Goal: Task Accomplishment & Management: Complete application form

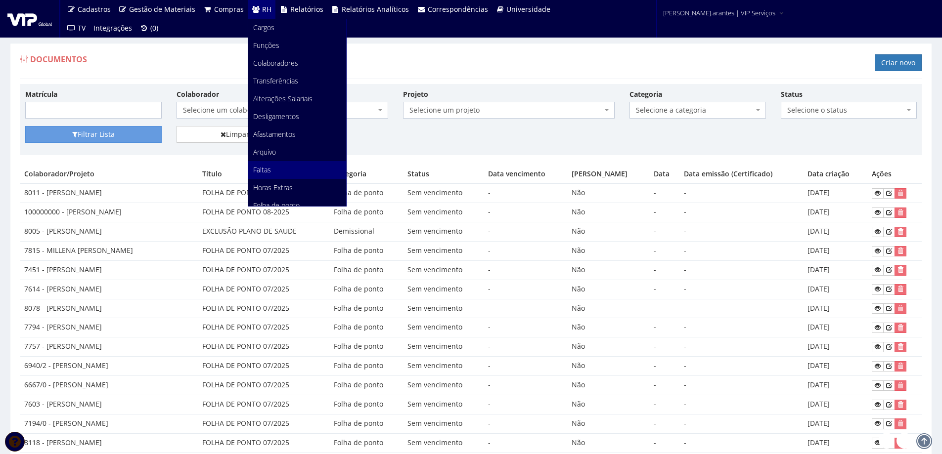
click at [265, 170] on span "Faltas" at bounding box center [262, 169] width 18 height 9
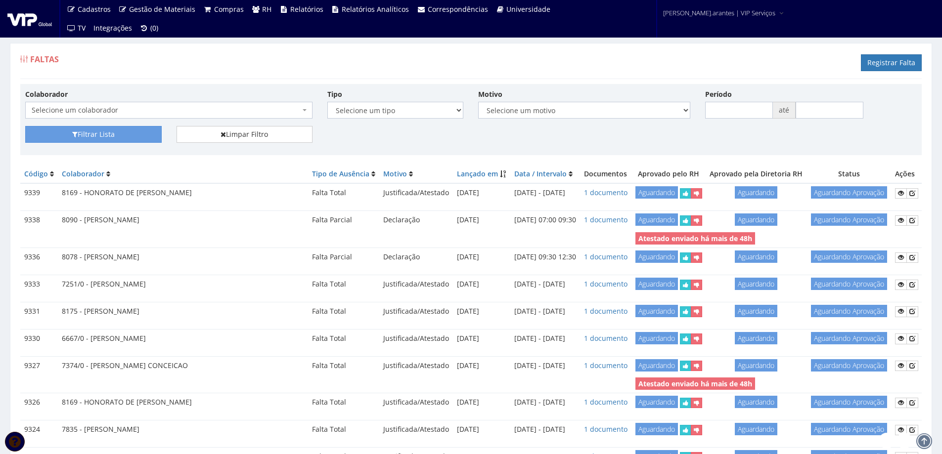
click at [177, 107] on span "Selecione um colaborador" at bounding box center [166, 110] width 268 height 10
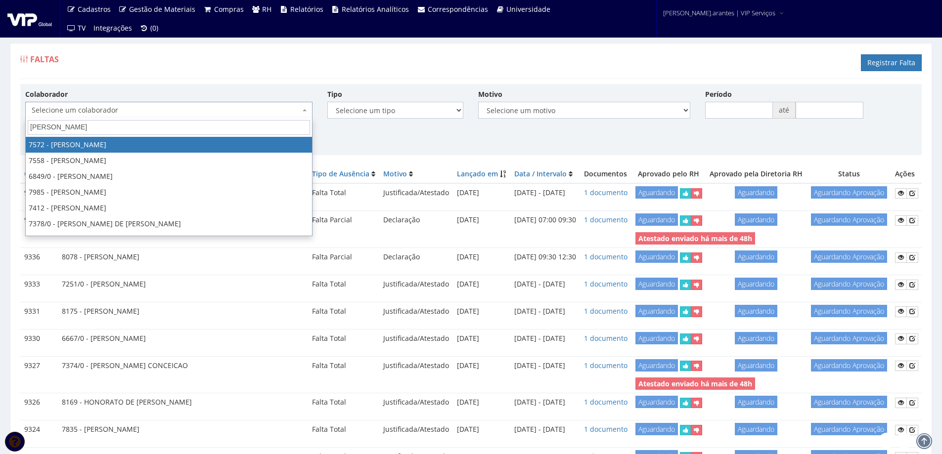
click at [83, 125] on input "igor" at bounding box center [169, 127] width 282 height 15
type input "i"
type input "h"
type input "g"
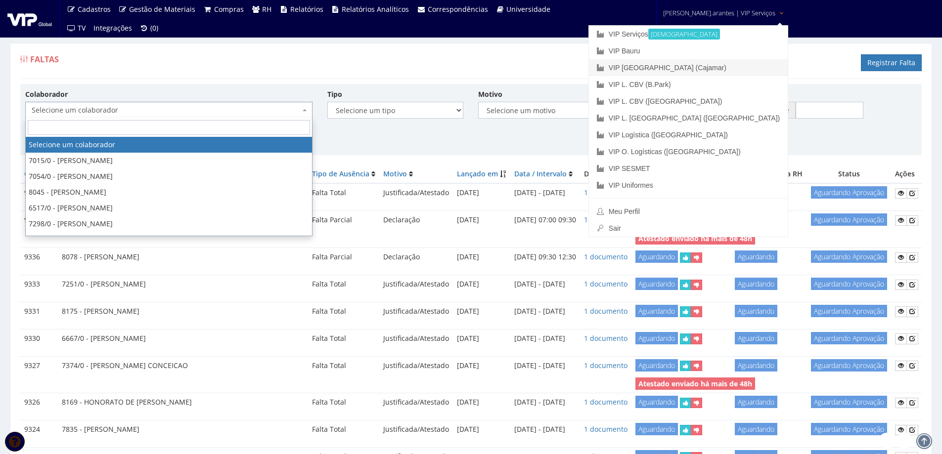
click at [670, 69] on link "VIP [GEOGRAPHIC_DATA] (Cajamar)" at bounding box center [688, 67] width 199 height 17
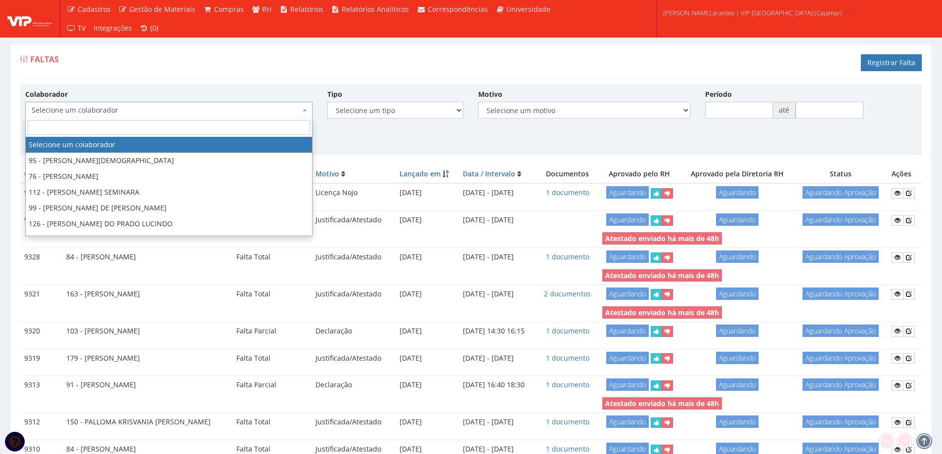
click at [95, 111] on span "Selecione um colaborador" at bounding box center [166, 110] width 268 height 10
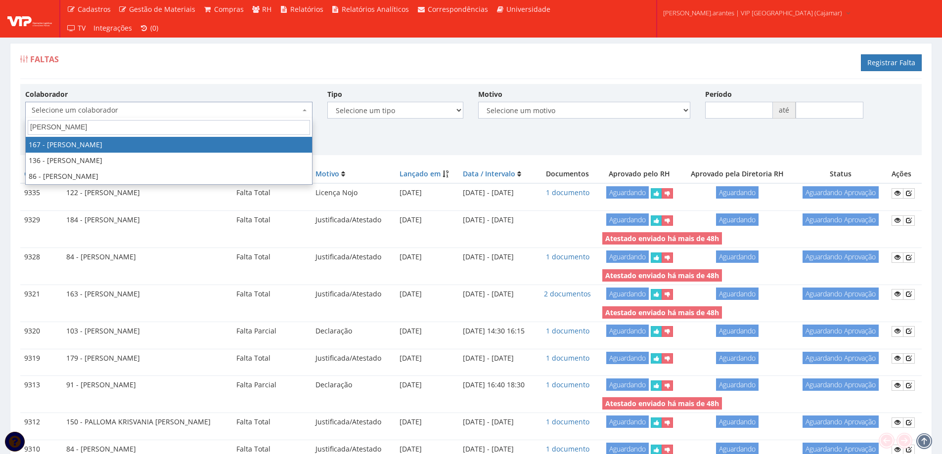
type input "igor"
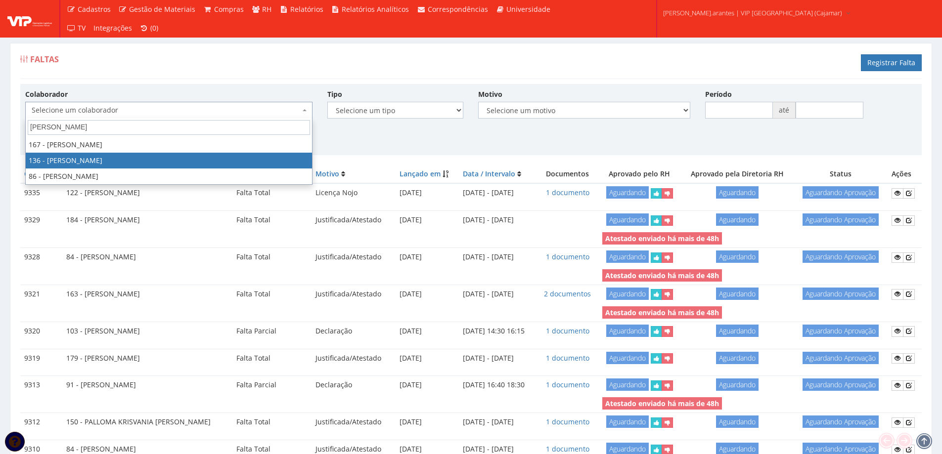
select select "3890"
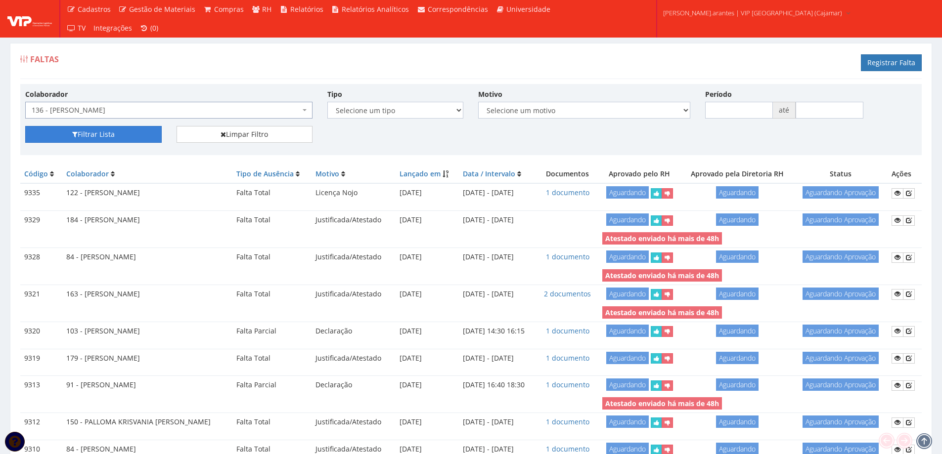
click at [95, 138] on button "Filtrar Lista" at bounding box center [93, 134] width 136 height 17
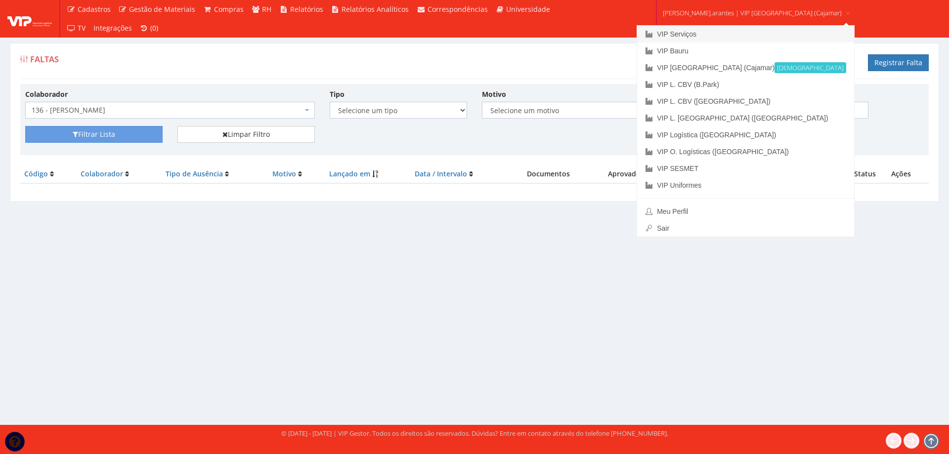
click at [697, 33] on link "VIP Serviços" at bounding box center [745, 34] width 217 height 17
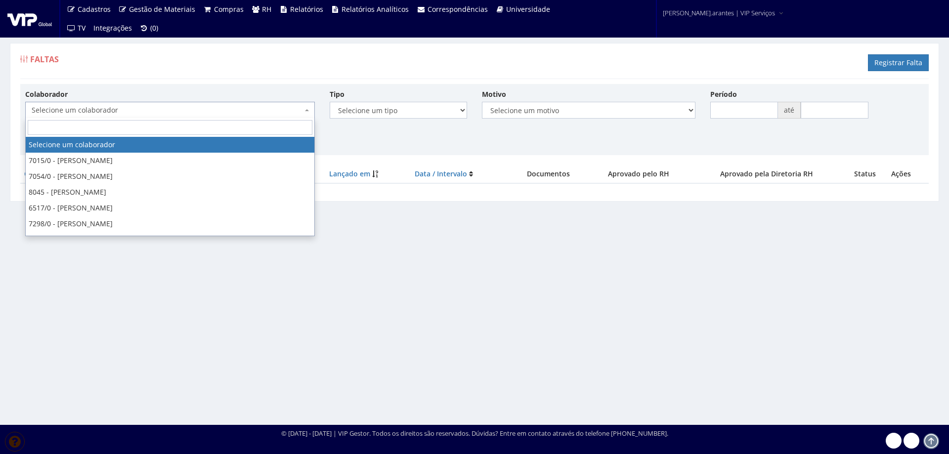
drag, startPoint x: 0, startPoint y: 0, endPoint x: 122, endPoint y: 109, distance: 163.9
click at [122, 109] on span "Selecione um colaborador" at bounding box center [167, 110] width 271 height 10
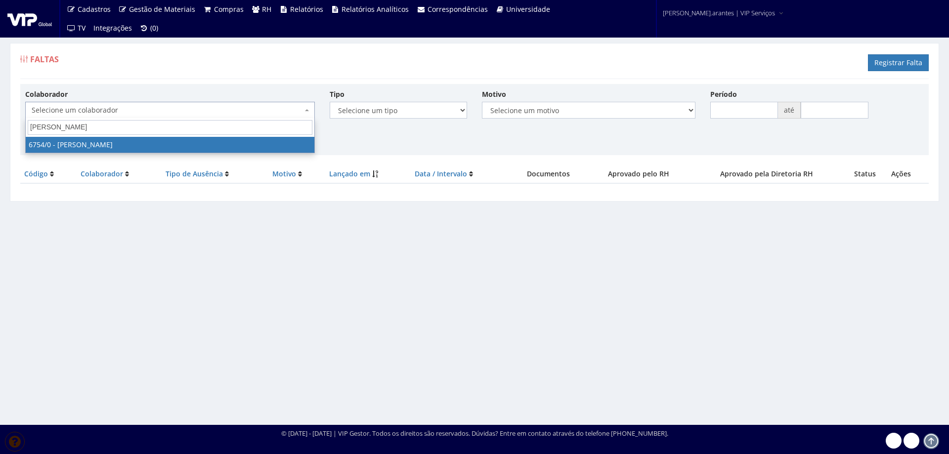
type input "daniel no"
select select "166"
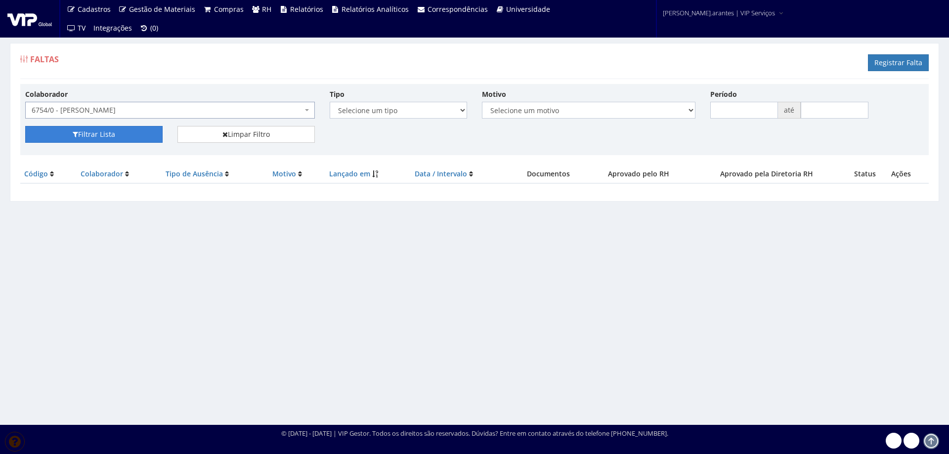
click at [105, 138] on button "Filtrar Lista" at bounding box center [93, 134] width 137 height 17
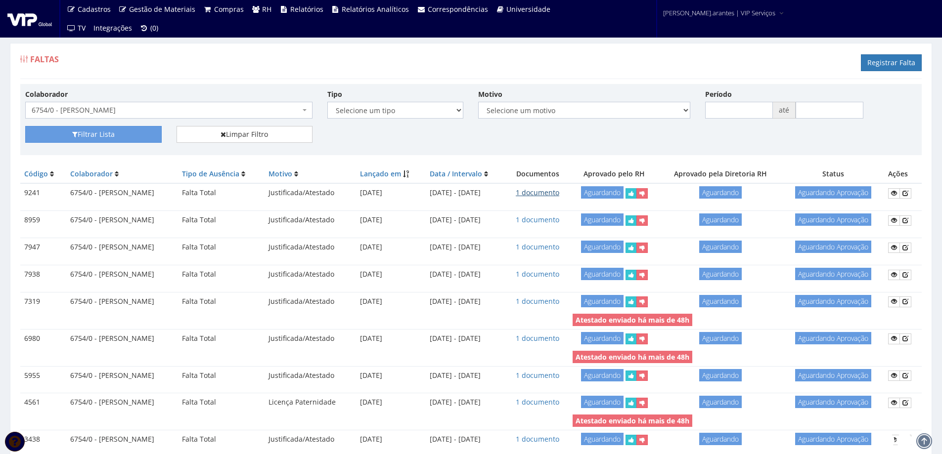
click at [559, 192] on link "1 documento" at bounding box center [538, 192] width 44 height 9
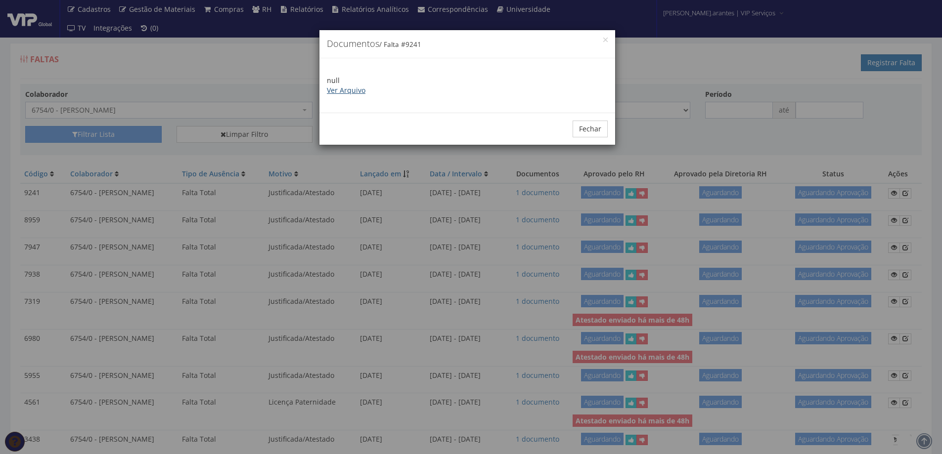
click at [351, 90] on link "Ver Arquivo" at bounding box center [346, 90] width 39 height 9
click at [589, 127] on button "Fechar" at bounding box center [589, 129] width 35 height 17
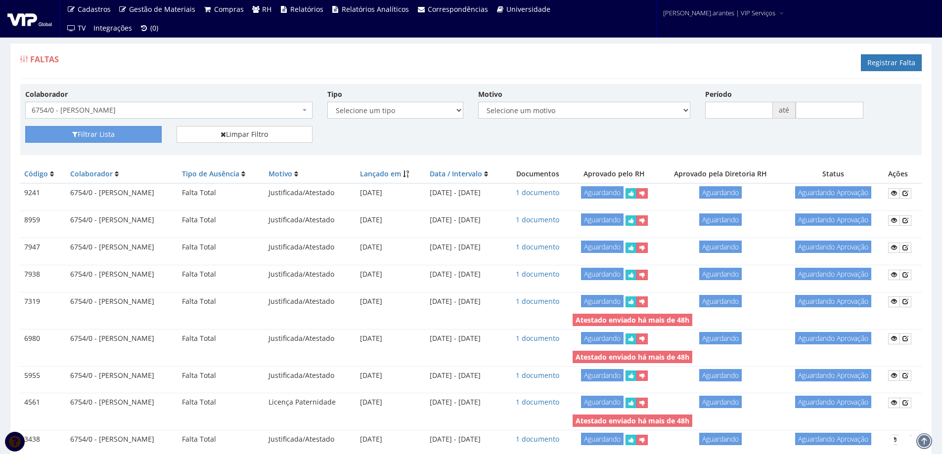
click at [215, 116] on span "6754/0 - [PERSON_NAME]" at bounding box center [168, 110] width 287 height 17
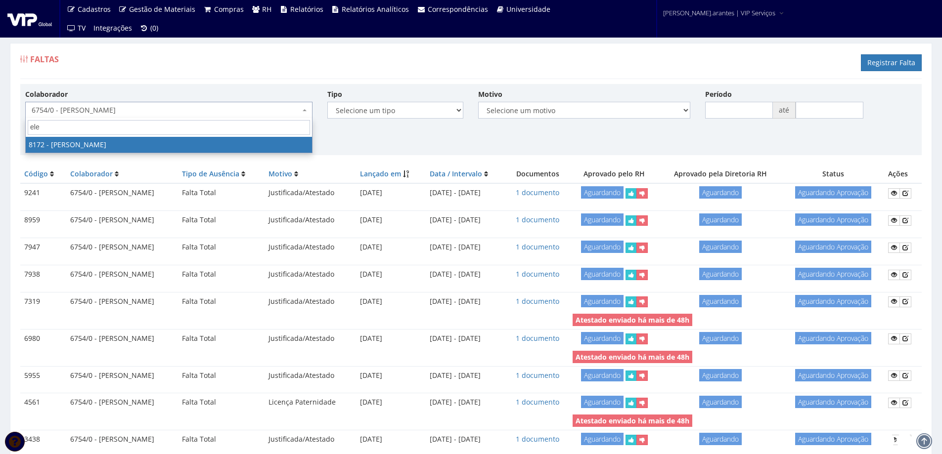
type input "eleu"
select select "3970"
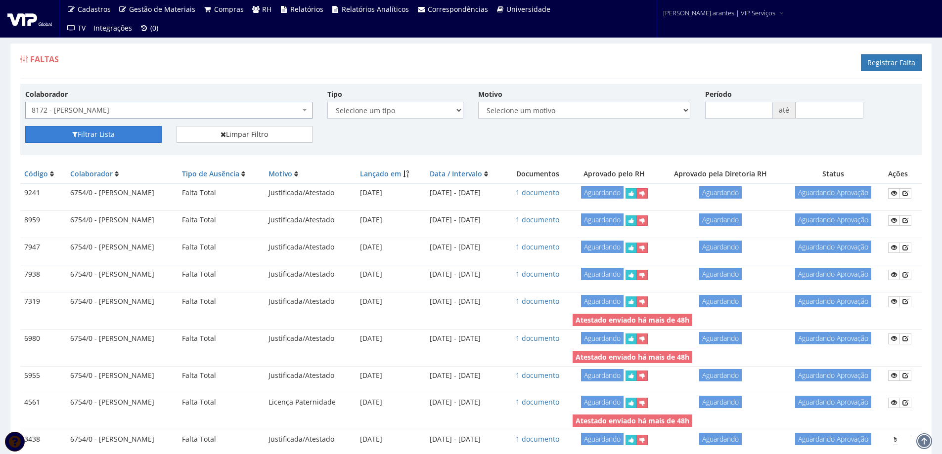
click at [133, 127] on button "Filtrar Lista" at bounding box center [93, 134] width 136 height 17
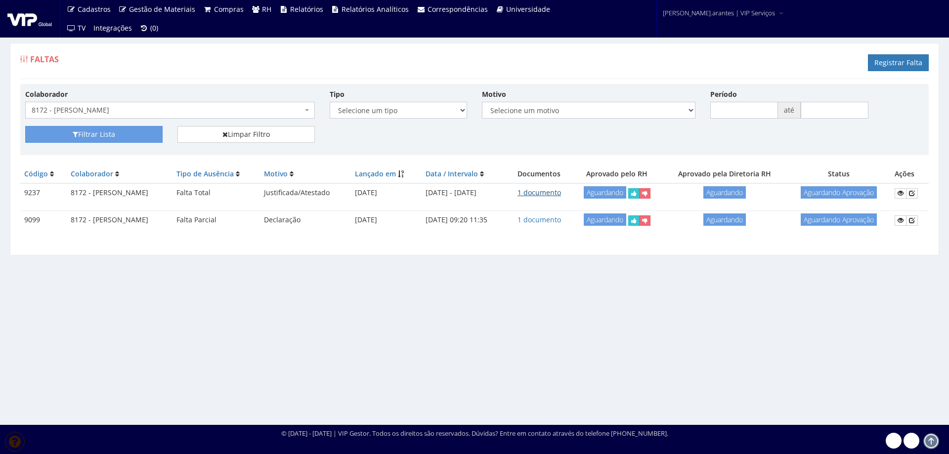
click at [557, 193] on link "1 documento" at bounding box center [540, 192] width 44 height 9
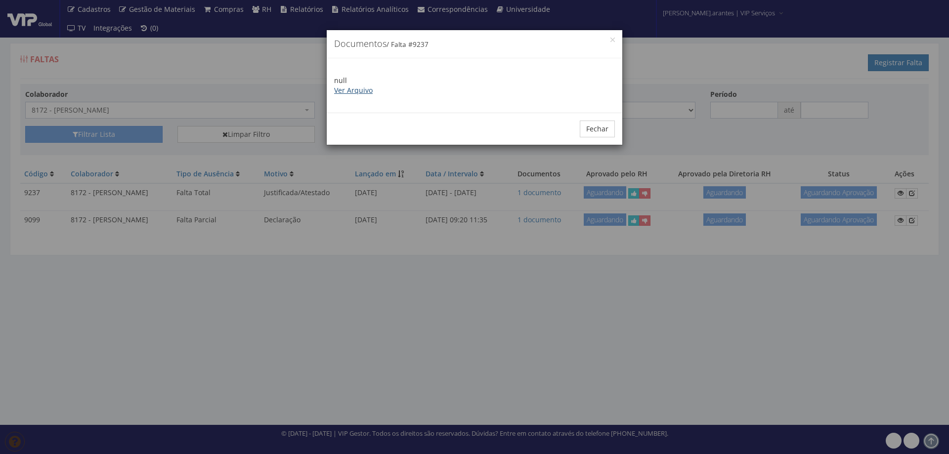
click at [354, 88] on link "Ver Arquivo" at bounding box center [353, 90] width 39 height 9
click at [598, 128] on button "Fechar" at bounding box center [597, 129] width 35 height 17
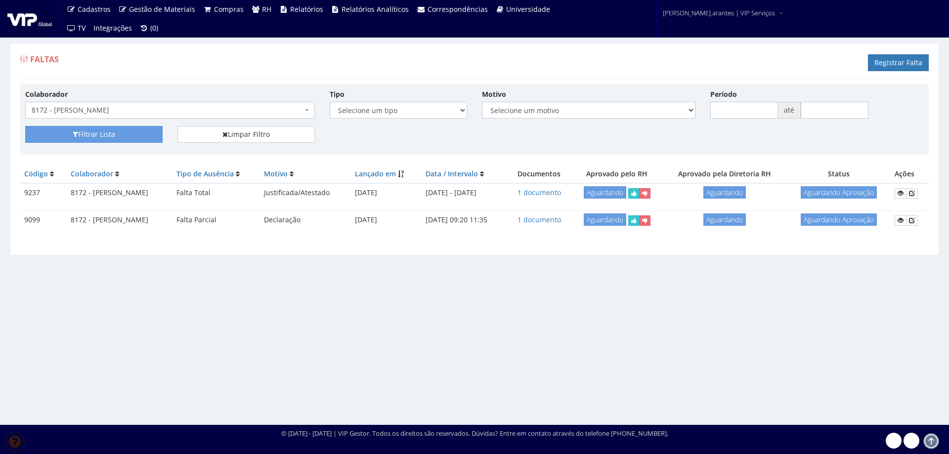
click at [203, 111] on span "8172 - [PERSON_NAME]" at bounding box center [167, 110] width 271 height 10
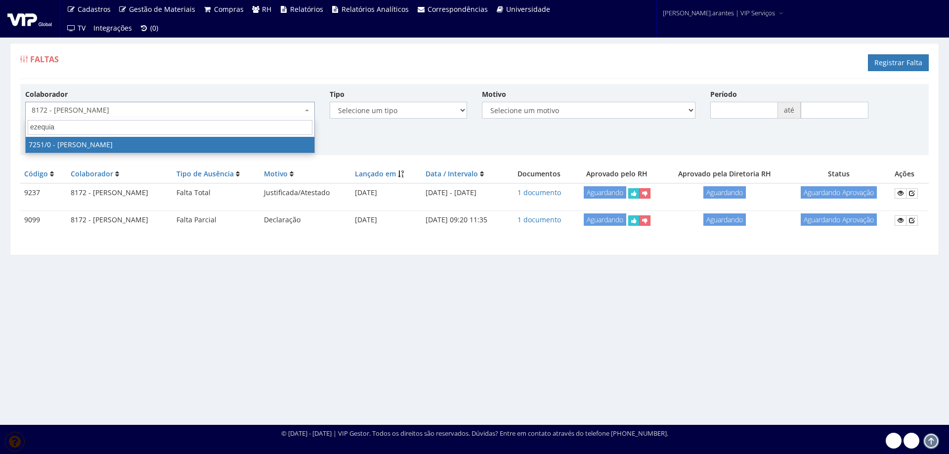
type input "ezequia"
select select "756"
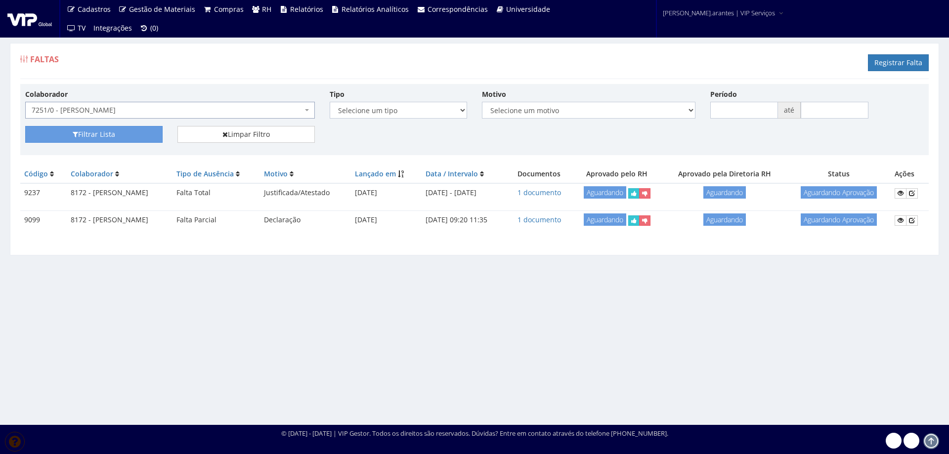
click at [245, 108] on span "7251/0 - [PERSON_NAME]" at bounding box center [167, 110] width 271 height 10
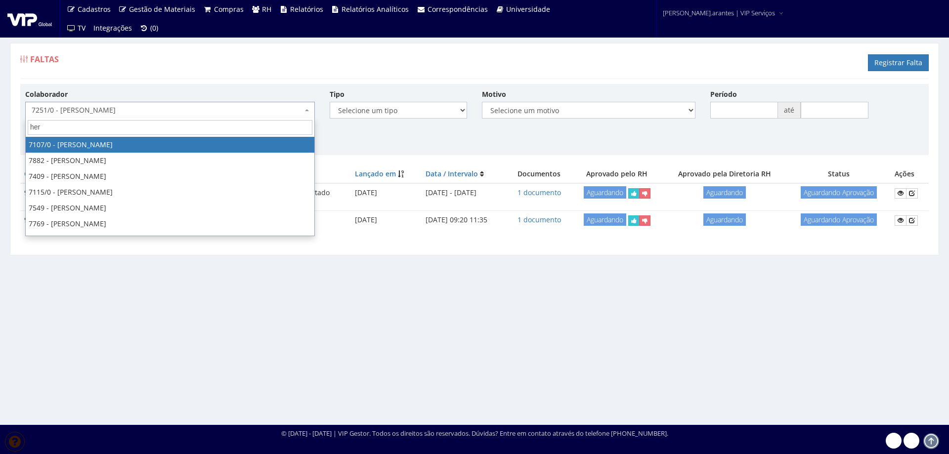
type input "heri"
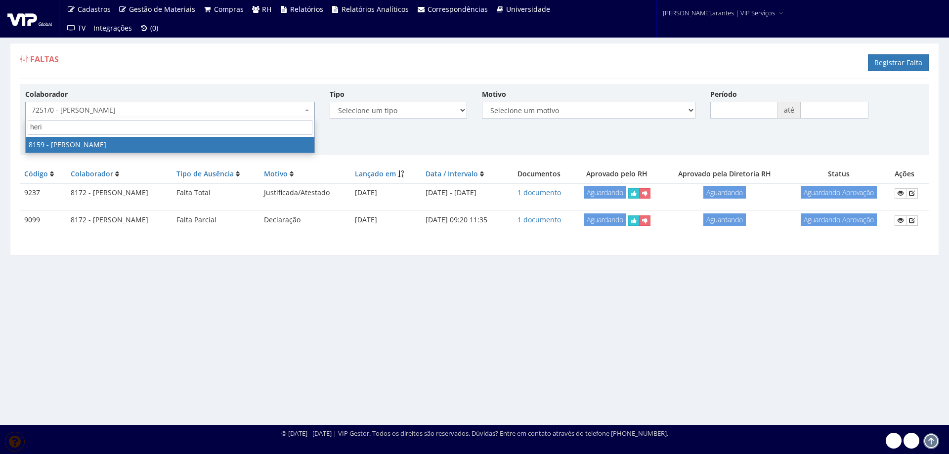
select select "3898"
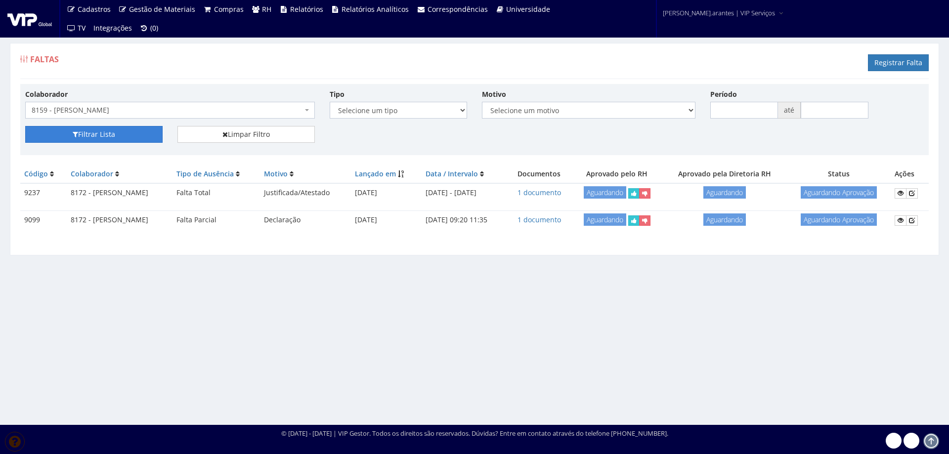
click at [75, 140] on button "Filtrar Lista" at bounding box center [93, 134] width 137 height 17
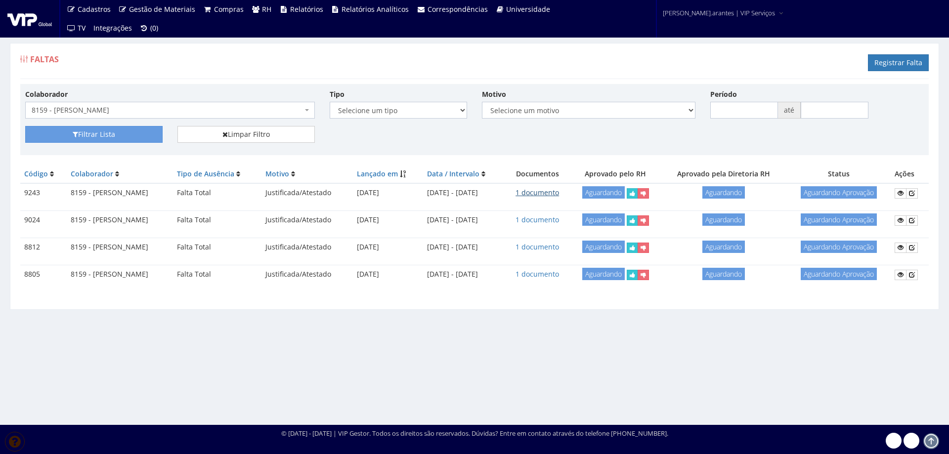
click at [548, 194] on link "1 documento" at bounding box center [538, 192] width 44 height 9
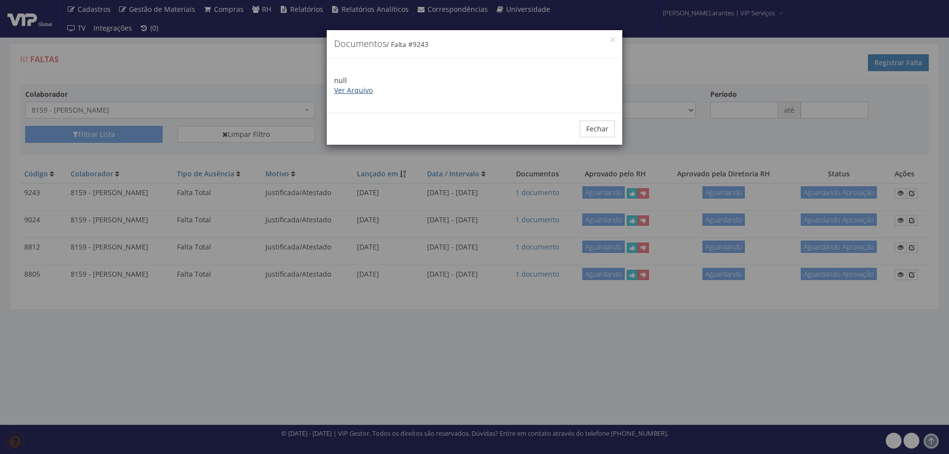
click at [352, 88] on link "Ver Arquivo" at bounding box center [353, 90] width 39 height 9
click at [604, 130] on button "Fechar" at bounding box center [597, 129] width 35 height 17
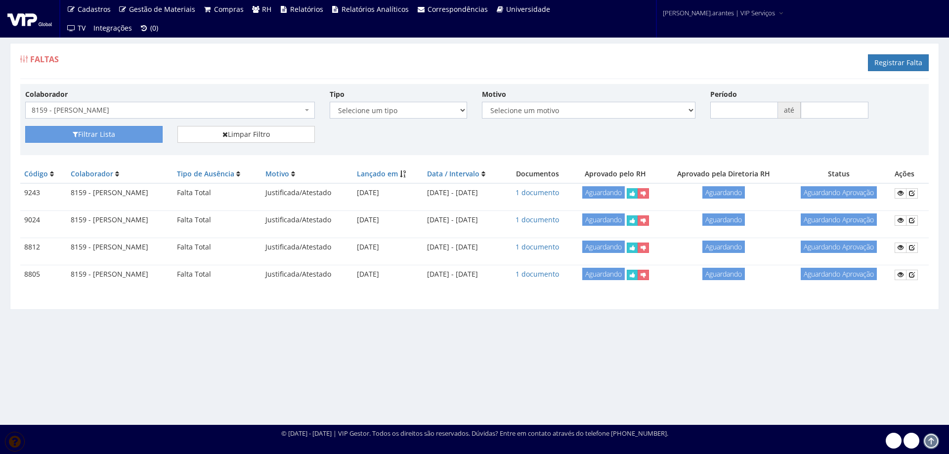
click at [160, 107] on span "8159 - [PERSON_NAME]" at bounding box center [167, 110] width 271 height 10
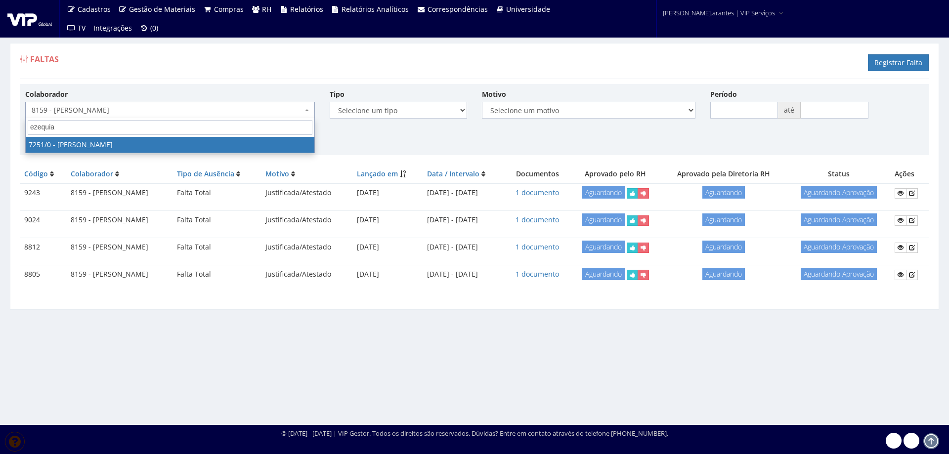
type input "ezequias"
select select "756"
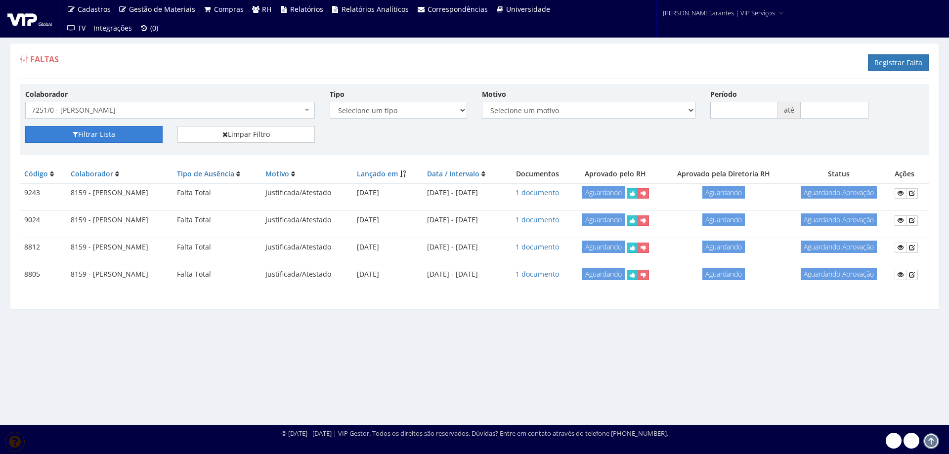
click at [143, 132] on button "Filtrar Lista" at bounding box center [93, 134] width 137 height 17
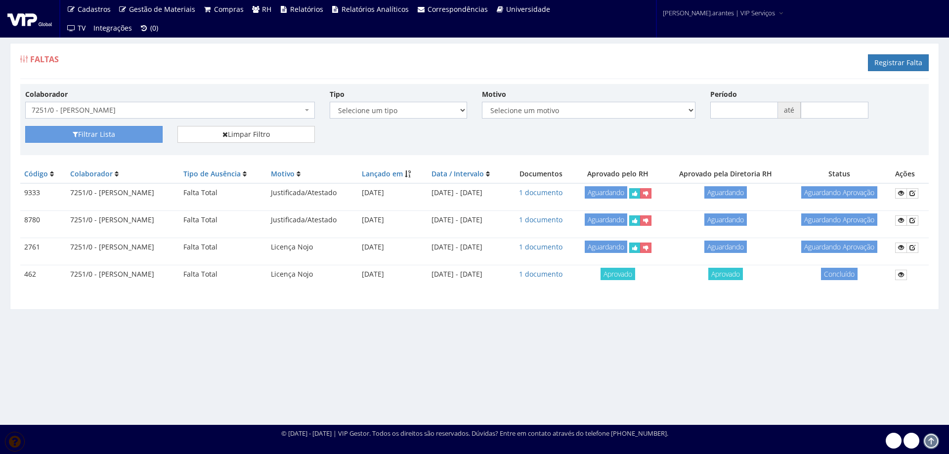
click at [108, 109] on span "7251/0 - [PERSON_NAME]" at bounding box center [167, 110] width 271 height 10
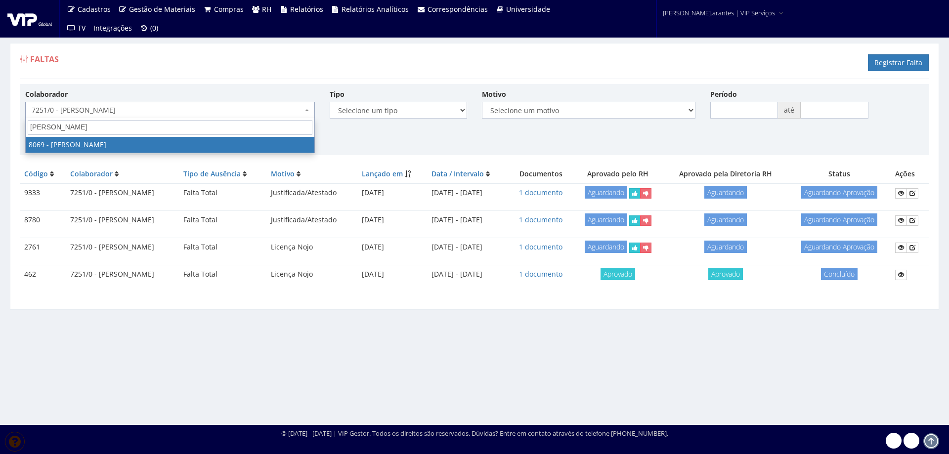
type input "[PERSON_NAME]"
select select "3539"
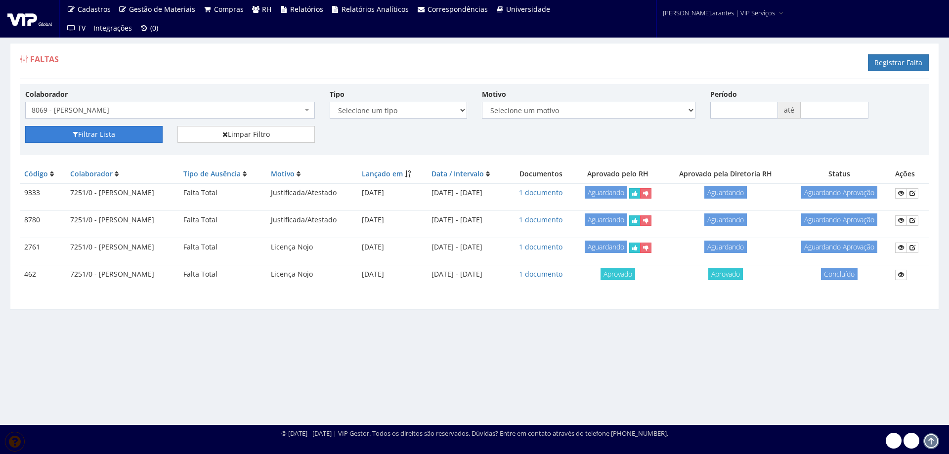
click at [123, 130] on button "Filtrar Lista" at bounding box center [93, 134] width 137 height 17
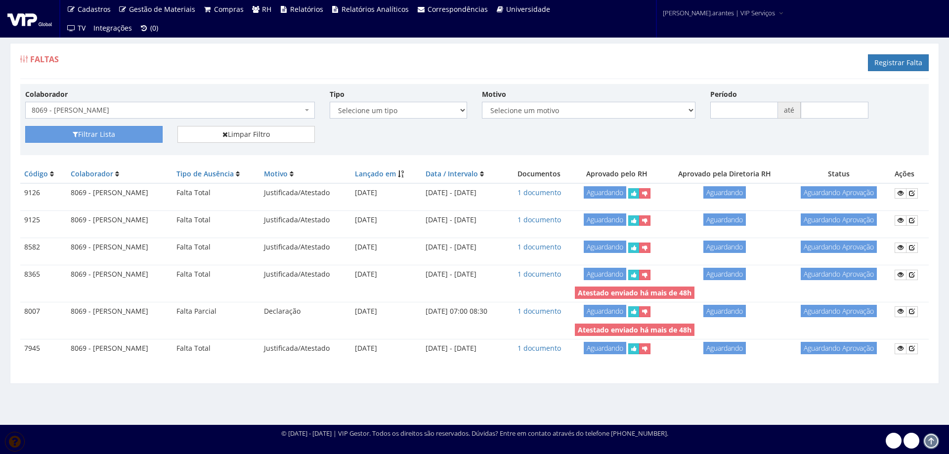
click at [141, 107] on span "8069 - [PERSON_NAME]" at bounding box center [167, 110] width 271 height 10
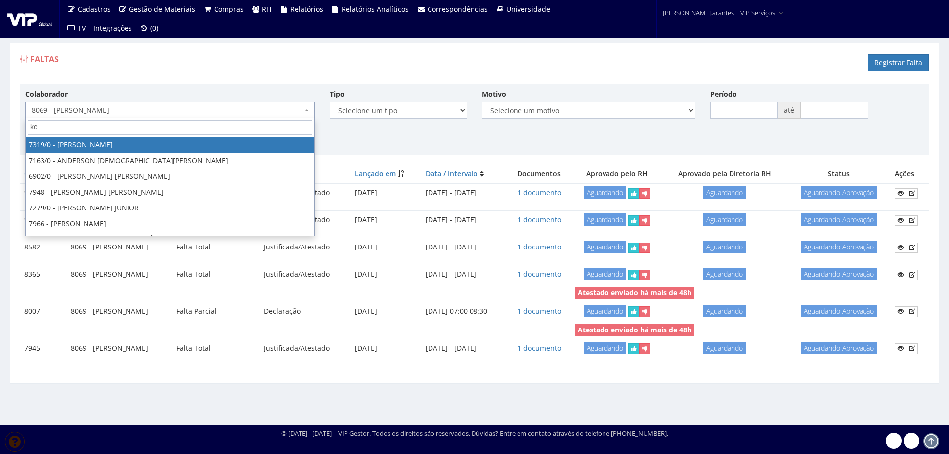
type input "ken"
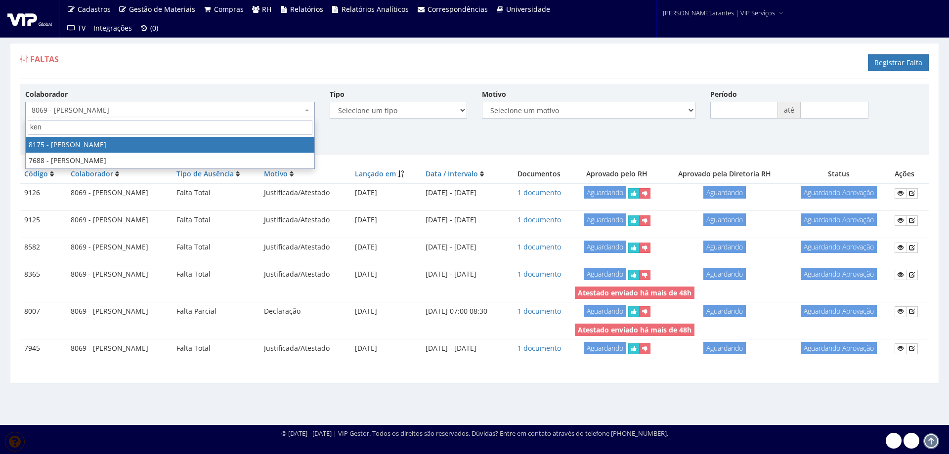
select select "4012"
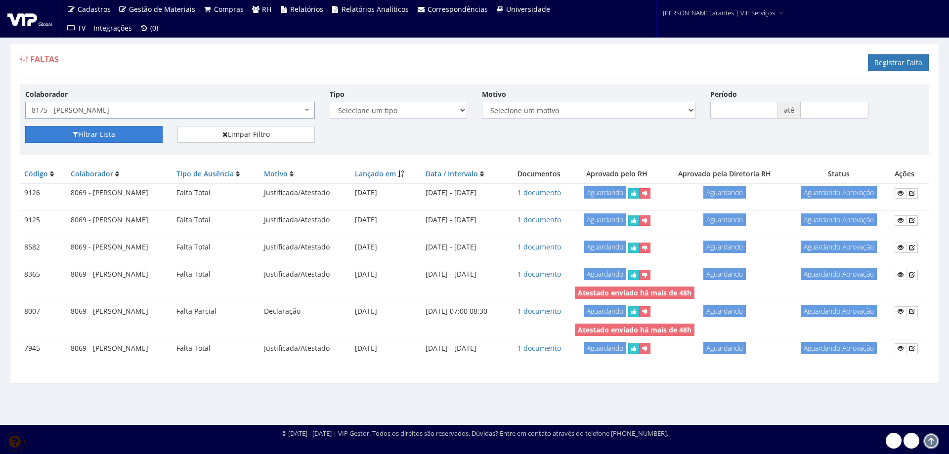
click at [112, 134] on button "Filtrar Lista" at bounding box center [93, 134] width 137 height 17
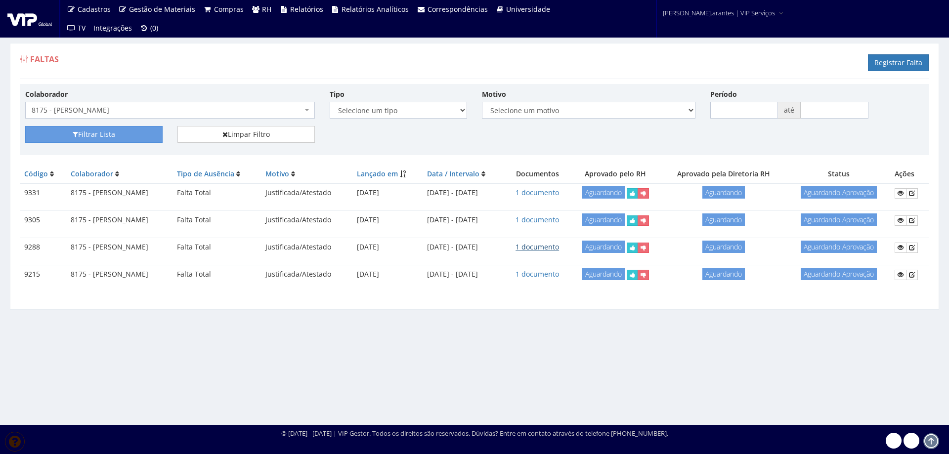
click at [559, 243] on link "1 documento" at bounding box center [538, 246] width 44 height 9
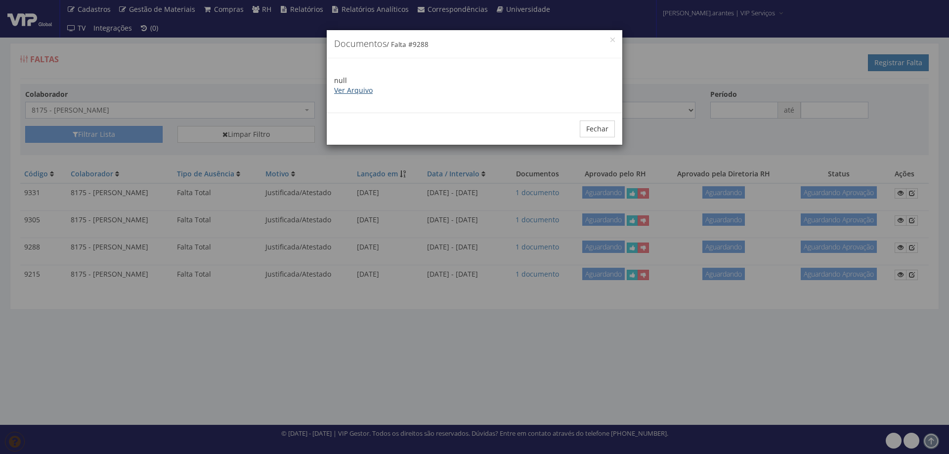
click at [344, 89] on link "Ver Arquivo" at bounding box center [353, 90] width 39 height 9
click at [603, 127] on button "Fechar" at bounding box center [597, 129] width 35 height 17
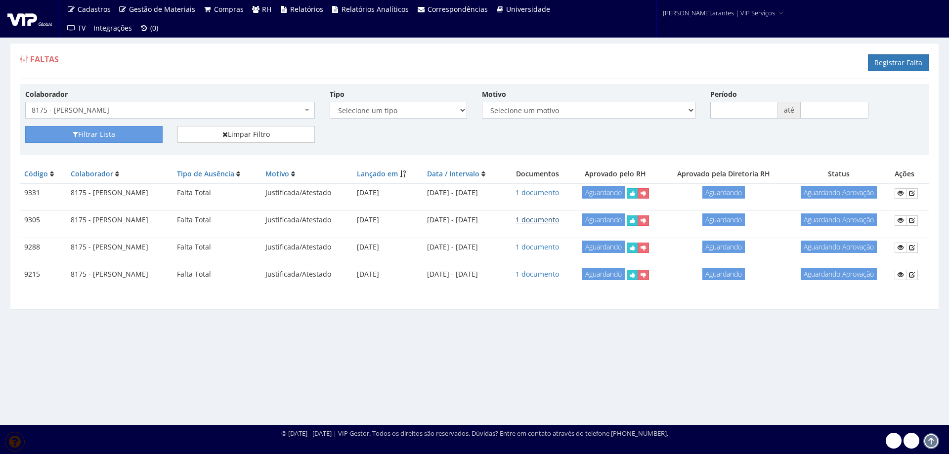
click at [559, 221] on link "1 documento" at bounding box center [538, 219] width 44 height 9
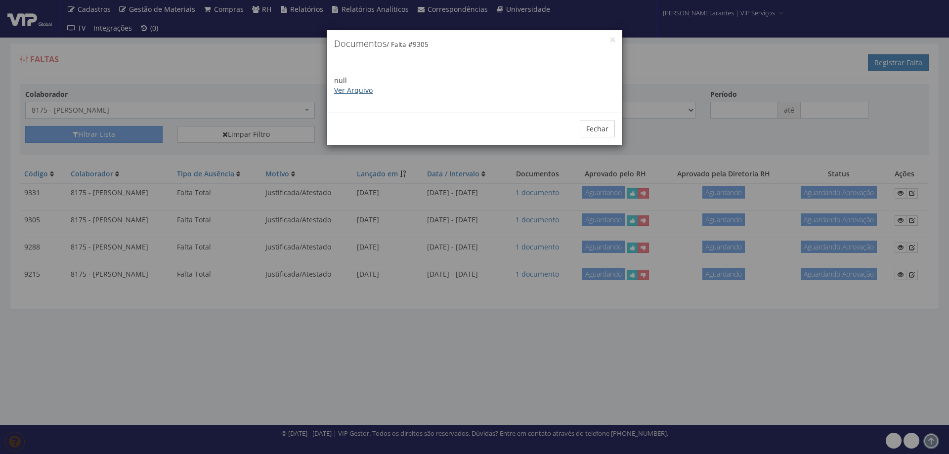
click at [357, 86] on link "Ver Arquivo" at bounding box center [353, 90] width 39 height 9
click at [594, 128] on button "Fechar" at bounding box center [597, 129] width 35 height 17
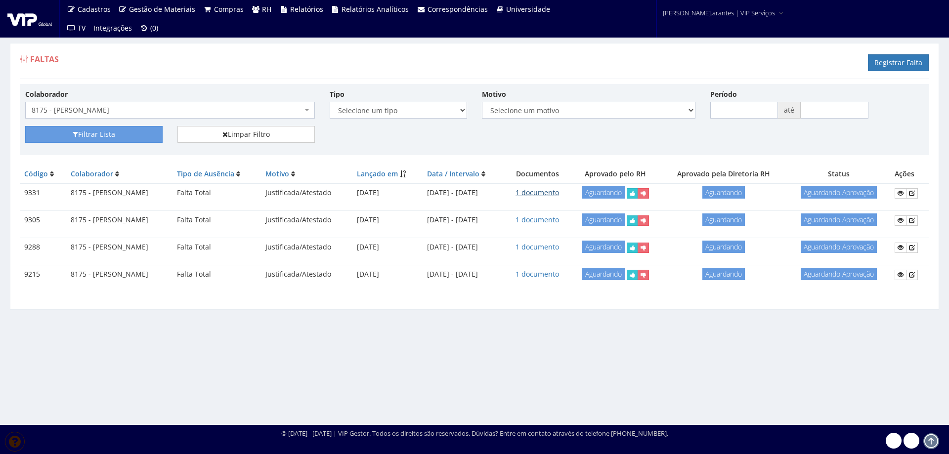
click at [559, 191] on link "1 documento" at bounding box center [538, 192] width 44 height 9
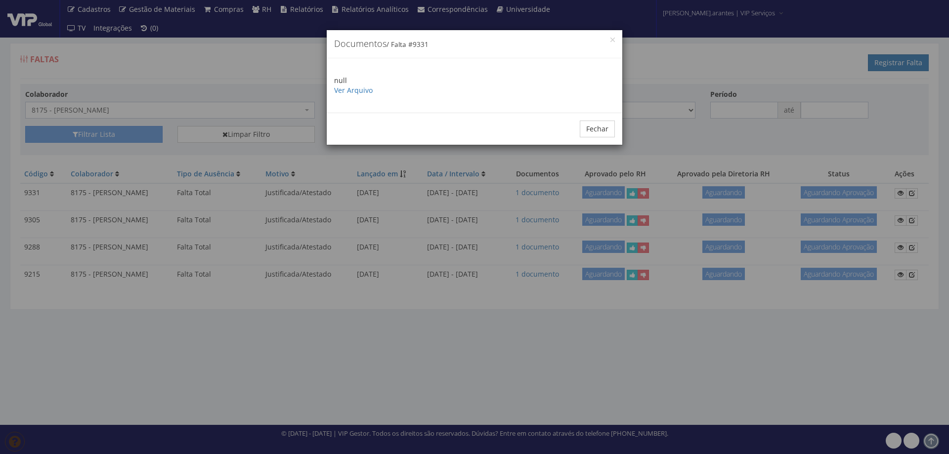
drag, startPoint x: 145, startPoint y: 116, endPoint x: 152, endPoint y: 115, distance: 7.1
click at [145, 116] on div "× Documentos / Falta # 9331 null Ver Arquivo Fechar" at bounding box center [474, 227] width 949 height 454
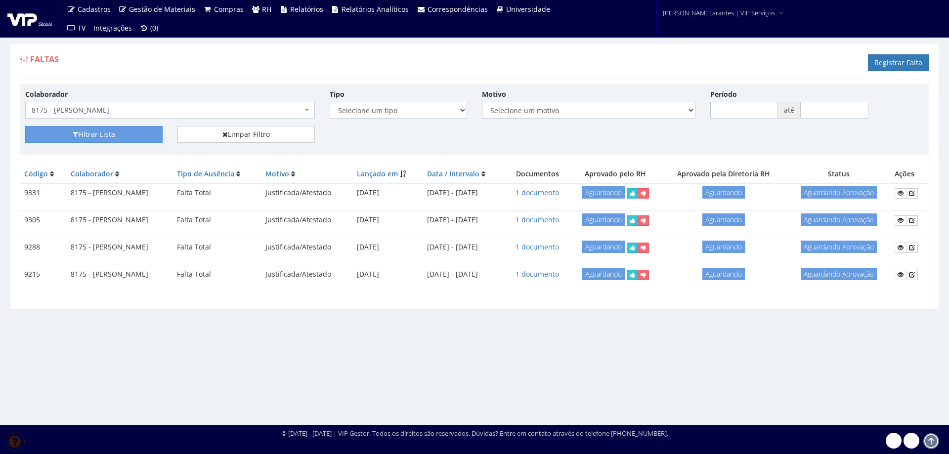
click at [157, 106] on span "8175 - [PERSON_NAME]" at bounding box center [167, 110] width 271 height 10
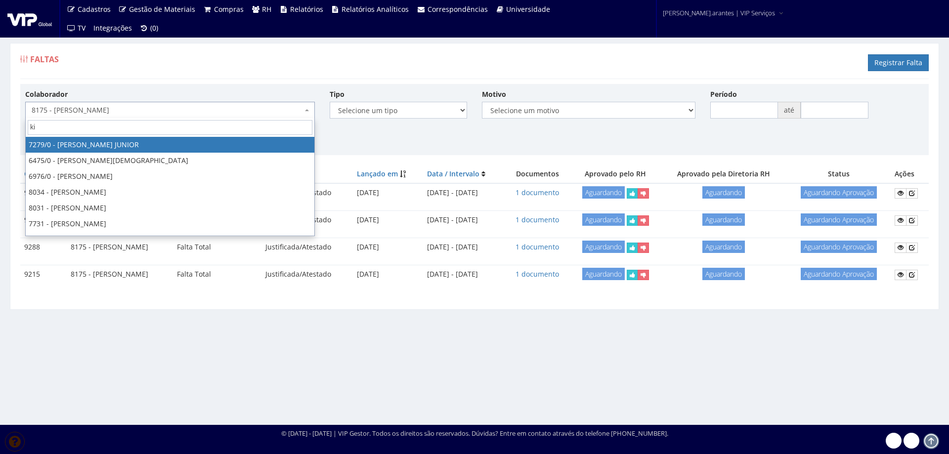
type input "kil"
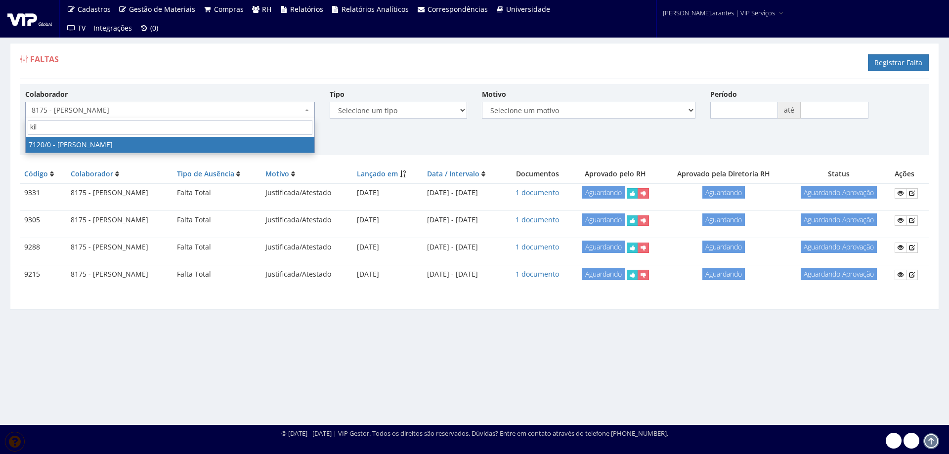
select select "525"
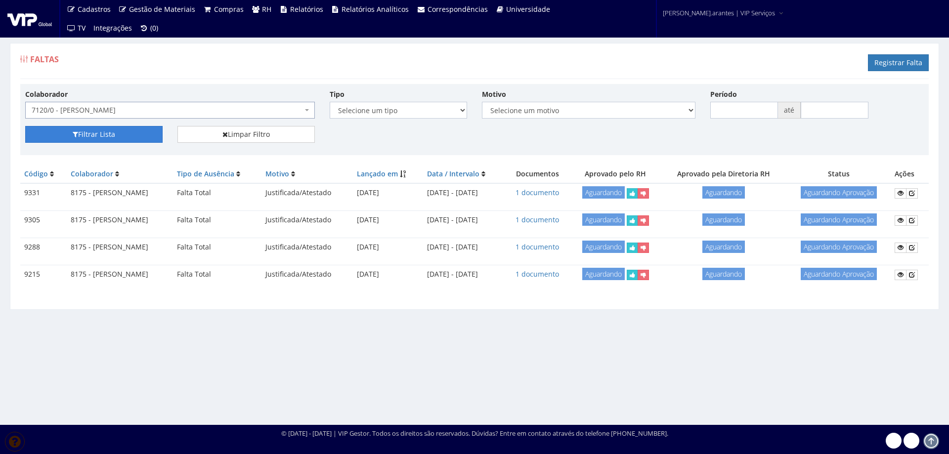
click at [120, 130] on button "Filtrar Lista" at bounding box center [93, 134] width 137 height 17
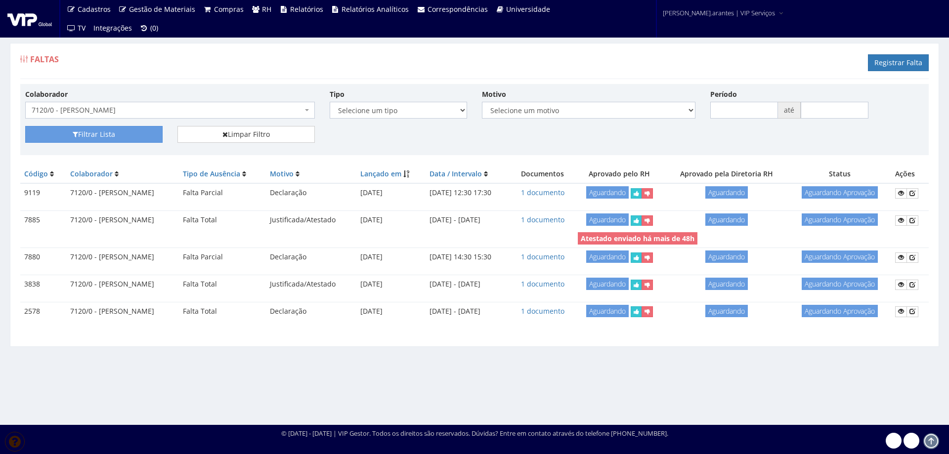
click at [240, 109] on span "7120/0 - [PERSON_NAME]" at bounding box center [167, 110] width 271 height 10
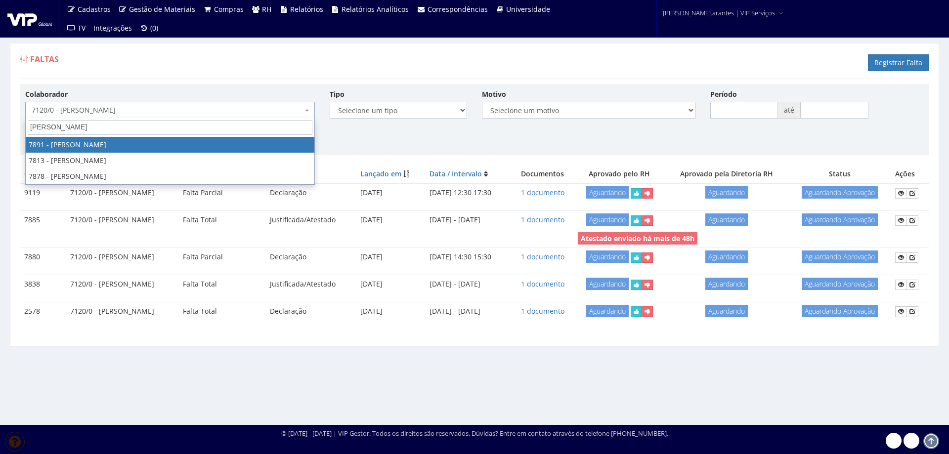
type input "[PERSON_NAME]"
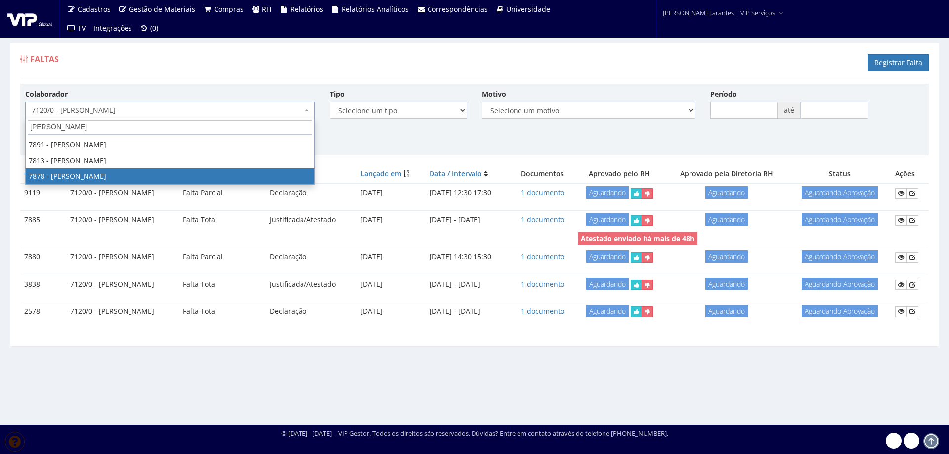
select select "2791"
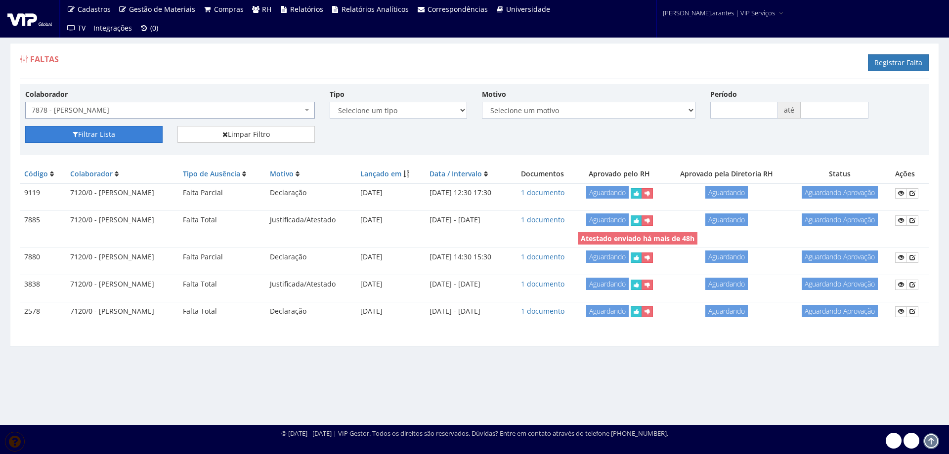
click at [102, 131] on button "Filtrar Lista" at bounding box center [93, 134] width 137 height 17
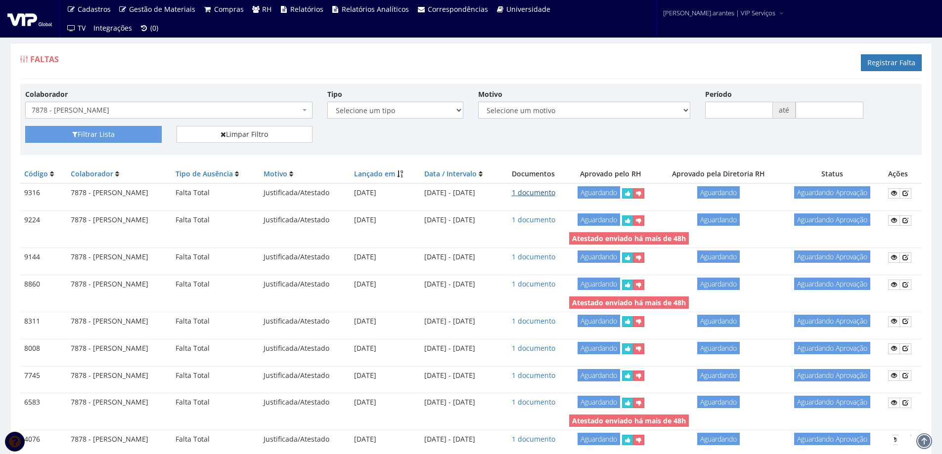
click at [555, 196] on link "1 documento" at bounding box center [534, 192] width 44 height 9
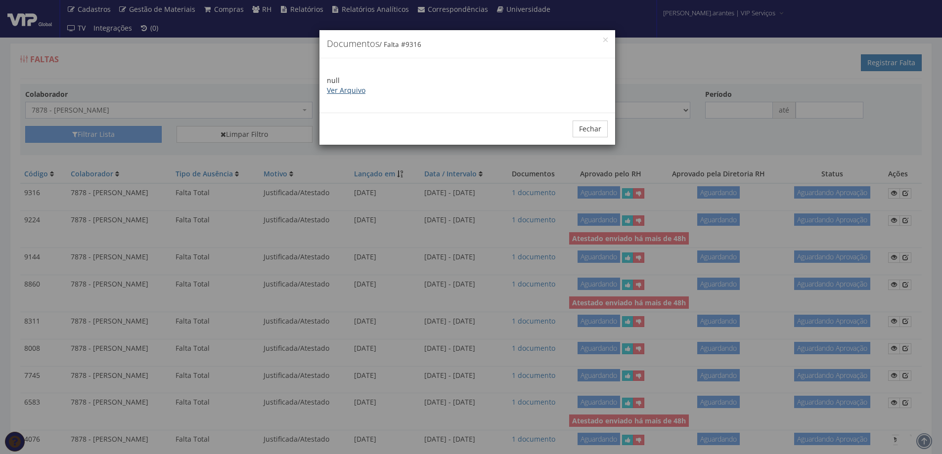
click at [350, 90] on link "Ver Arquivo" at bounding box center [346, 90] width 39 height 9
drag, startPoint x: 590, startPoint y: 131, endPoint x: 291, endPoint y: 103, distance: 300.4
click at [581, 126] on button "Fechar" at bounding box center [589, 129] width 35 height 17
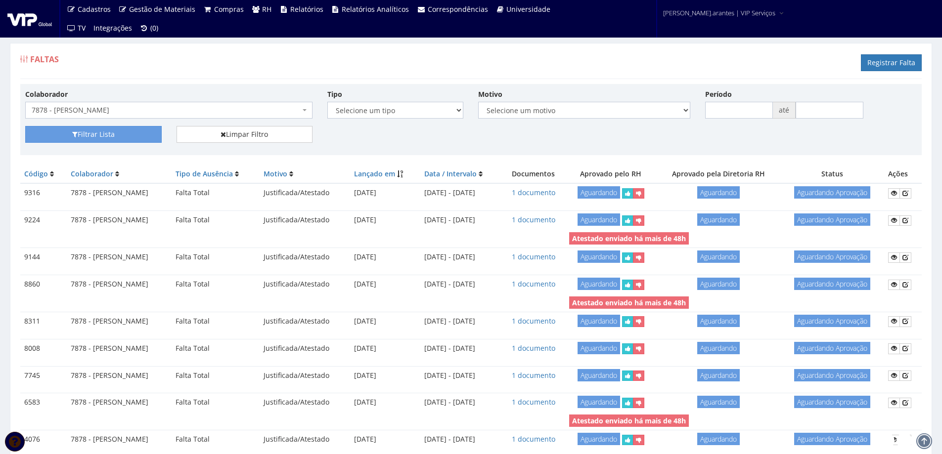
click at [194, 114] on span "7878 - PEDRO HENRIQUE SOUSA" at bounding box center [166, 110] width 268 height 10
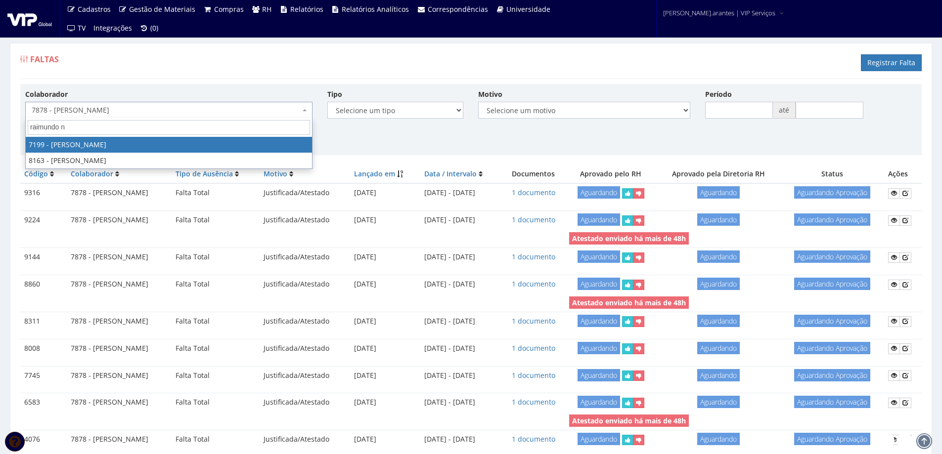
type input "raimundo no"
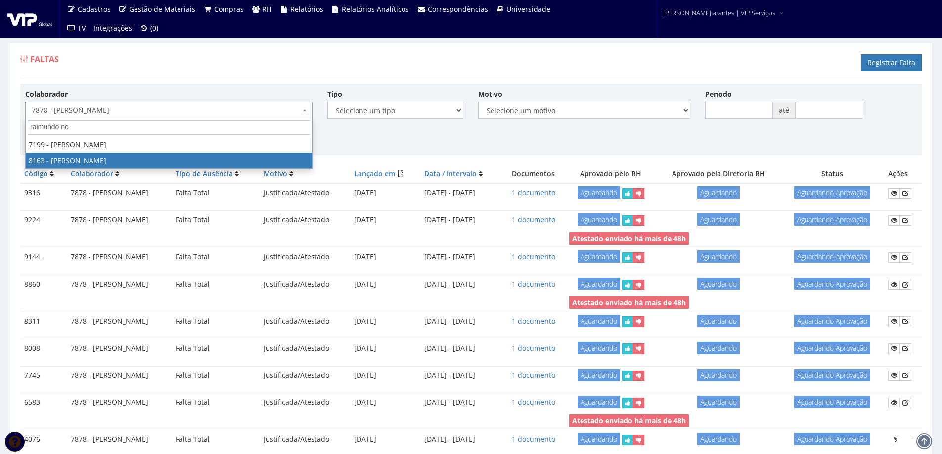
select select "3920"
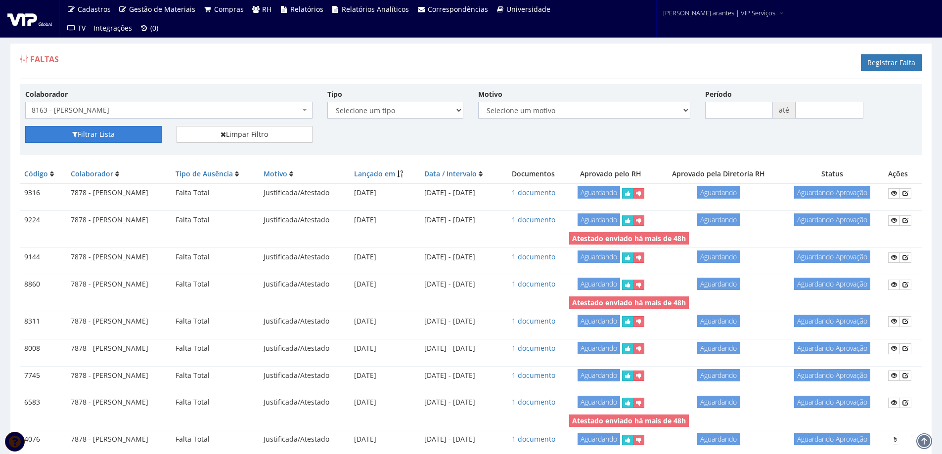
click at [115, 130] on button "Filtrar Lista" at bounding box center [93, 134] width 136 height 17
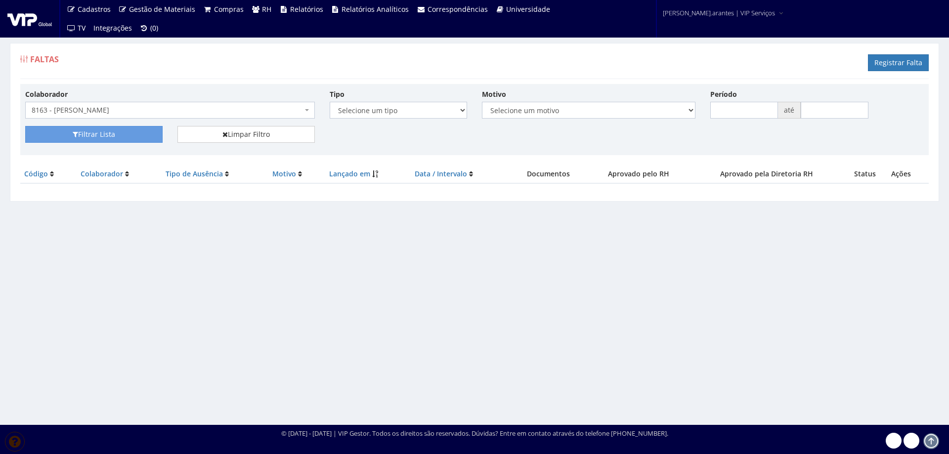
click at [192, 107] on span "8163 - [PERSON_NAME]" at bounding box center [167, 110] width 271 height 10
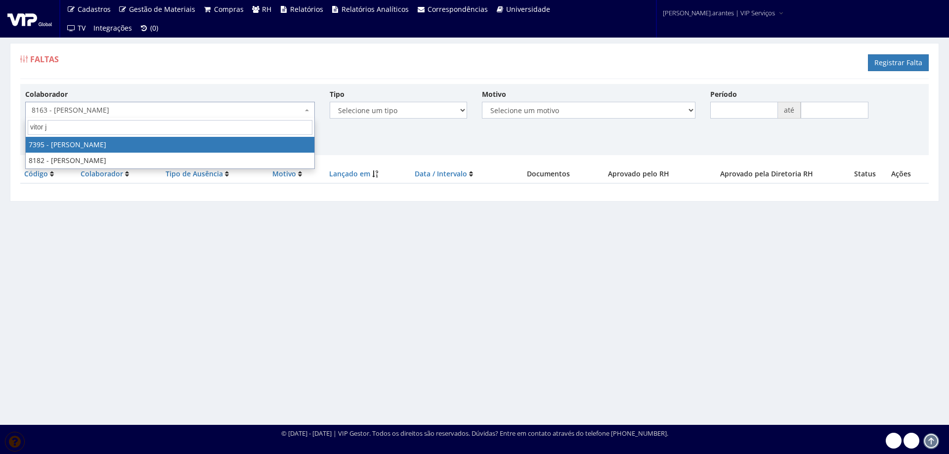
type input "vitor jo"
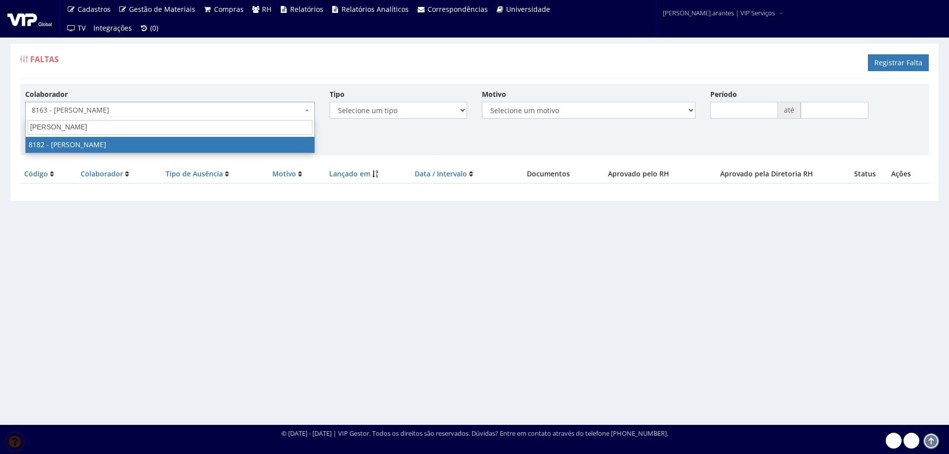
select select "4075"
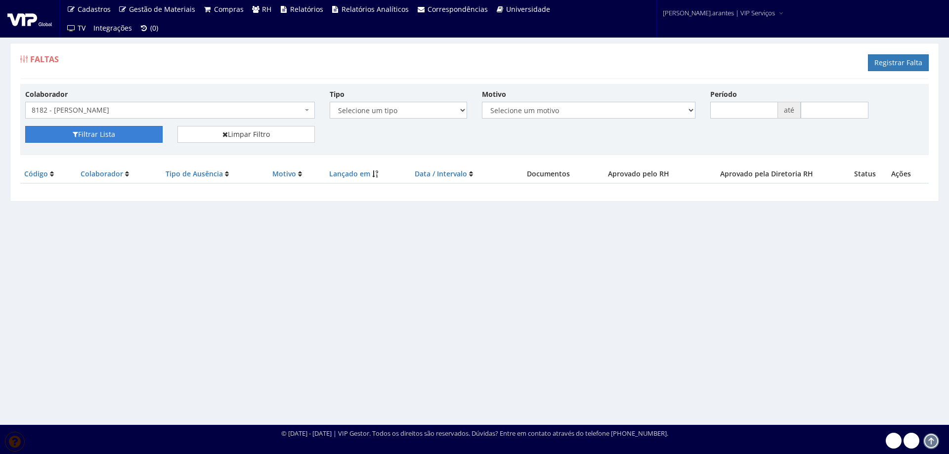
click at [103, 135] on button "Filtrar Lista" at bounding box center [93, 134] width 137 height 17
click at [309, 107] on span "8182 - VITOR JOSE DA SILVA" at bounding box center [170, 110] width 290 height 17
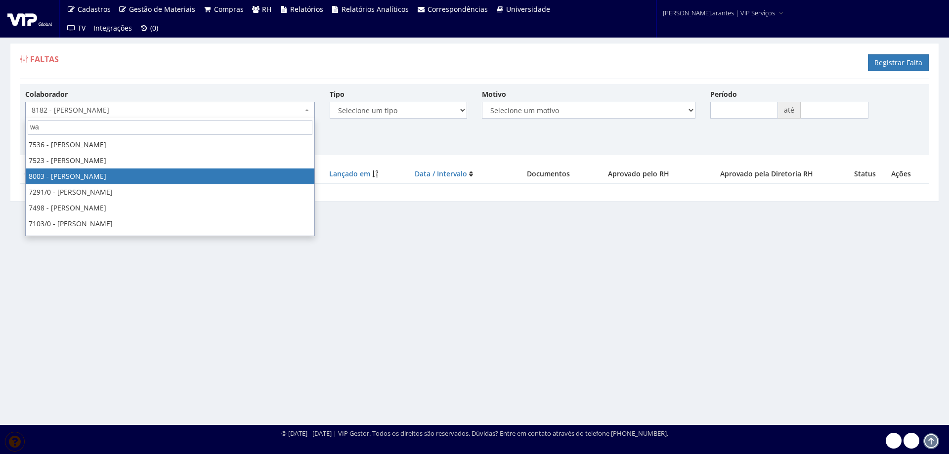
type input "wan"
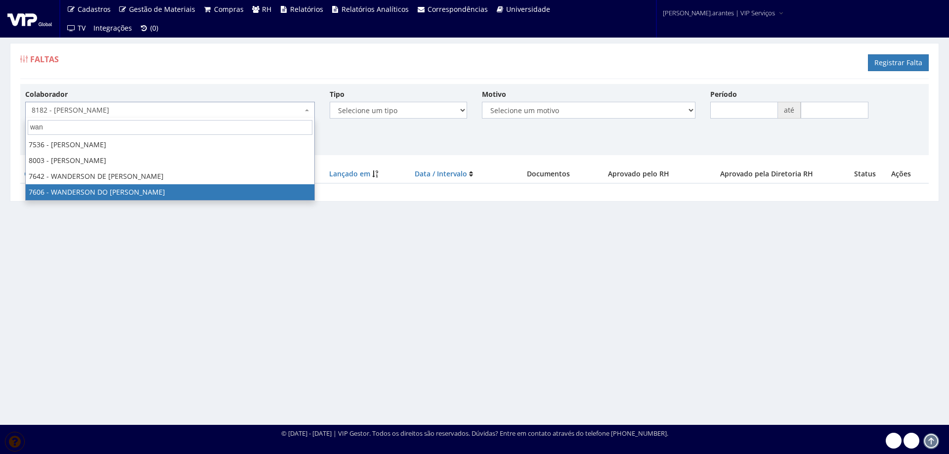
select select "1838"
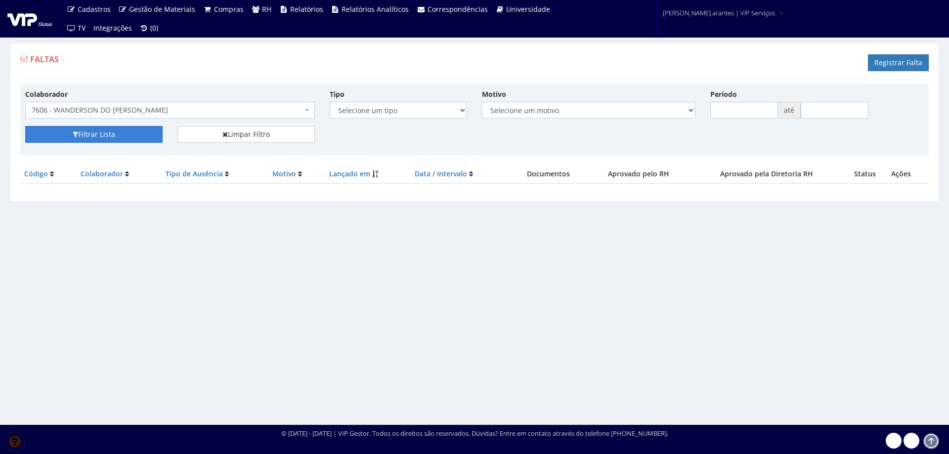
click at [109, 132] on button "Filtrar Lista" at bounding box center [93, 134] width 137 height 17
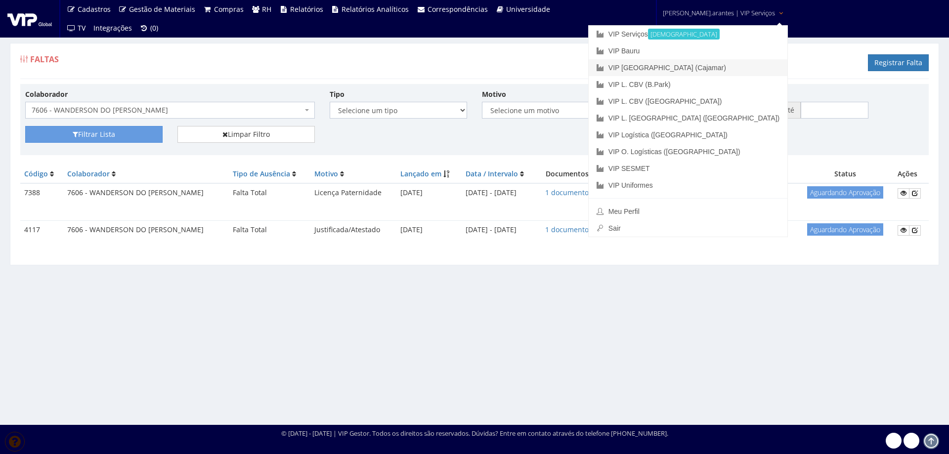
click at [668, 68] on link "VIP [GEOGRAPHIC_DATA] (Cajamar)" at bounding box center [688, 67] width 199 height 17
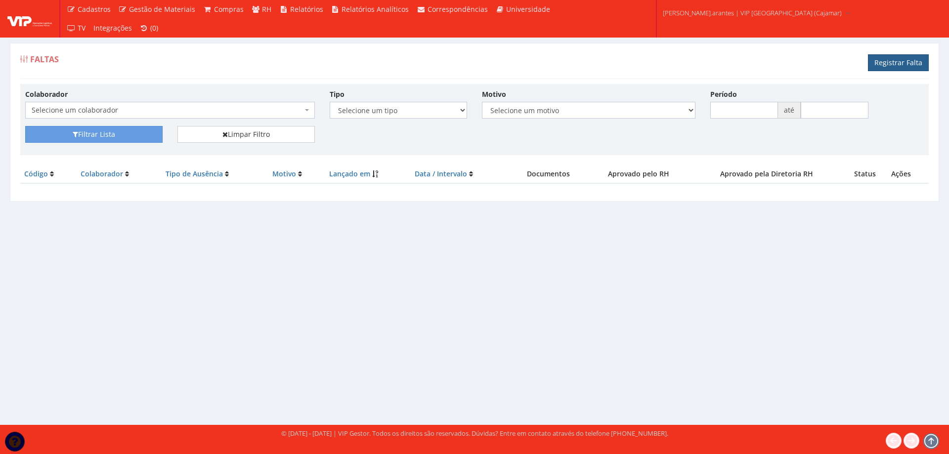
click at [882, 61] on link "Registrar Falta" at bounding box center [898, 62] width 61 height 17
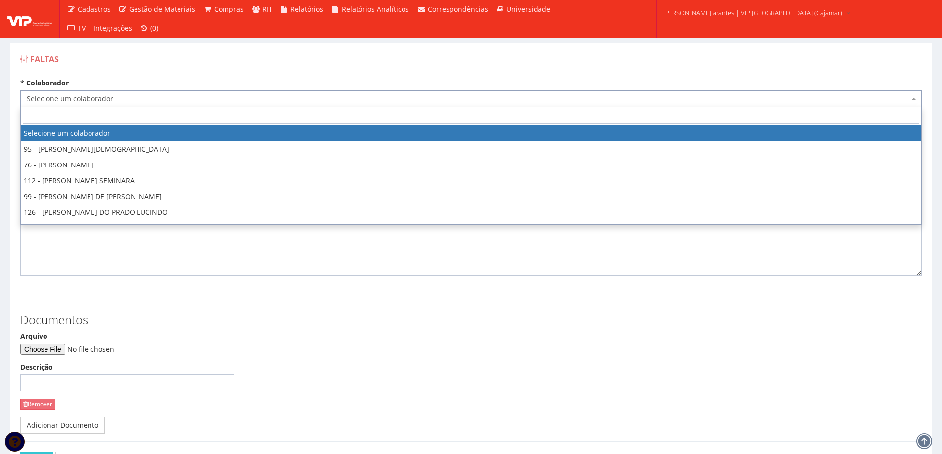
click at [139, 99] on span "Selecione um colaborador" at bounding box center [468, 99] width 882 height 10
type input "igo"
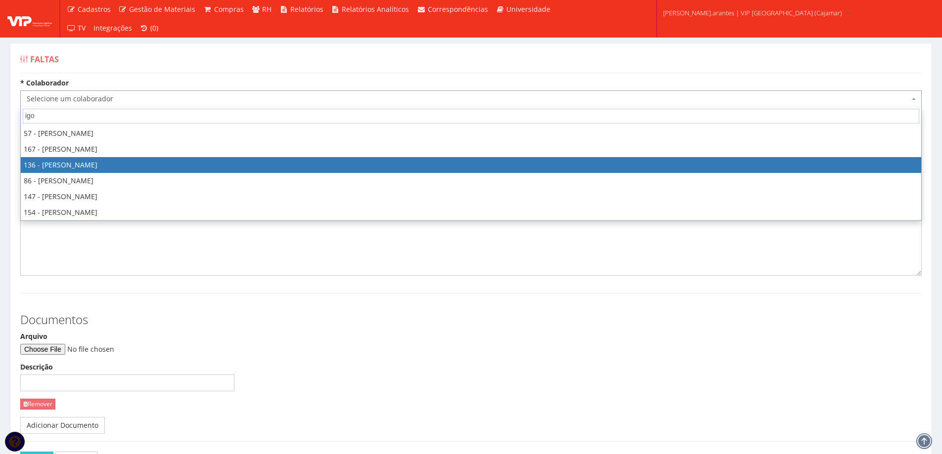
select select "3890"
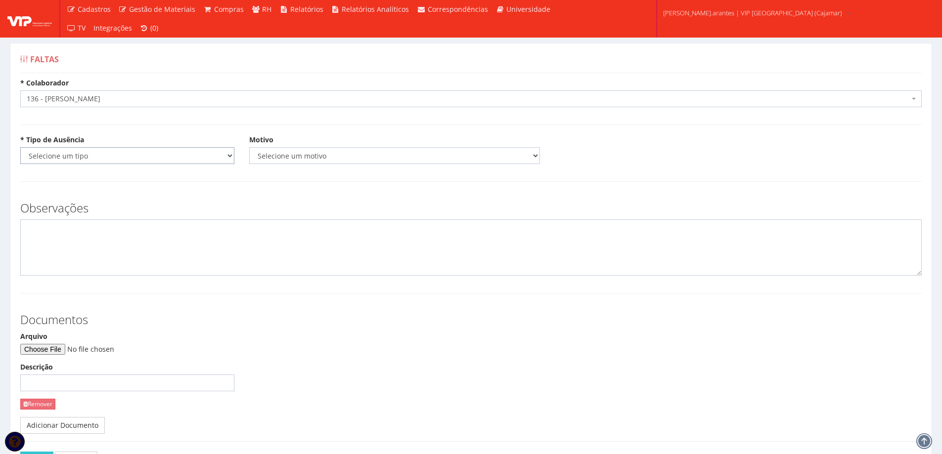
click at [118, 153] on select "Selecione um tipo Falta Total Falta Parcial Afastamento Férias" at bounding box center [127, 155] width 214 height 17
select select "total"
click at [20, 147] on select "Selecione um tipo Falta Total Falta Parcial Afastamento Férias" at bounding box center [127, 155] width 214 height 17
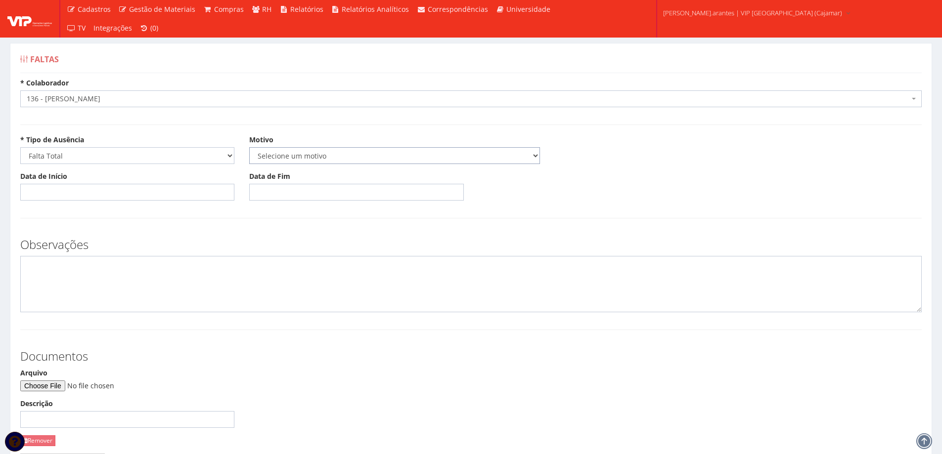
click at [283, 154] on select "Selecione um motivo Acidente Atestado Atraso Declaração Determinação Judicial D…" at bounding box center [394, 155] width 291 height 17
select select "atestado"
click at [249, 147] on select "Selecione um motivo Acidente Atestado Atraso Declaração Determinação Judicial D…" at bounding box center [394, 155] width 291 height 17
click at [101, 190] on input "Data de Início" at bounding box center [127, 192] width 214 height 17
type input "[DATE]"
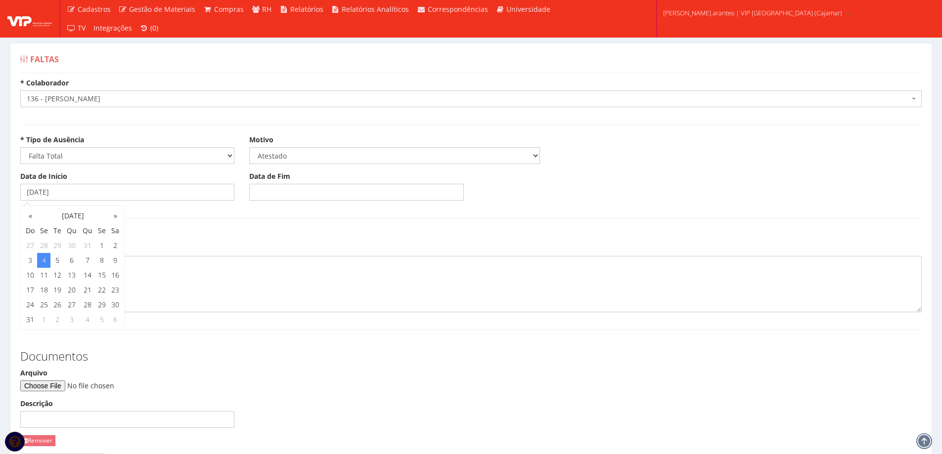
click at [286, 191] on body "Cadastros Clientes Unidades Subclientes Unidades de Subclientes Projetos Vagas …" at bounding box center [471, 282] width 942 height 564
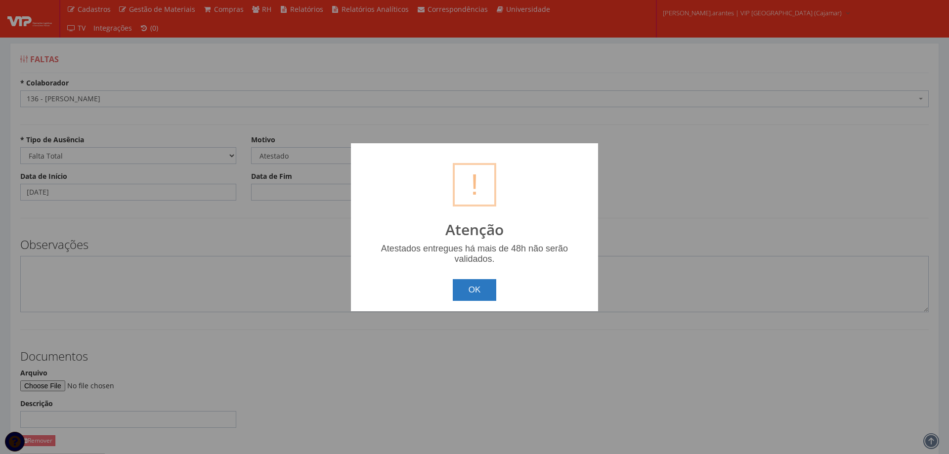
click at [476, 295] on button "OK" at bounding box center [475, 290] width 44 height 22
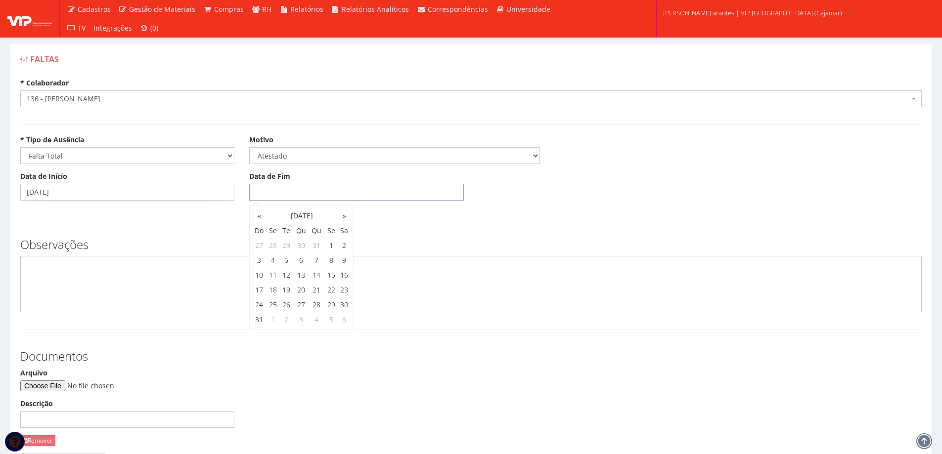
click at [277, 190] on input "Data de Fim" at bounding box center [356, 192] width 214 height 17
type input "[DATE]"
click at [169, 377] on div "Arquivo" at bounding box center [127, 379] width 214 height 23
click at [71, 389] on input "Arquivo" at bounding box center [87, 386] width 134 height 11
type input "C:\fakepath\WhatsApp Image [DATE] 08.49.07.jpeg"
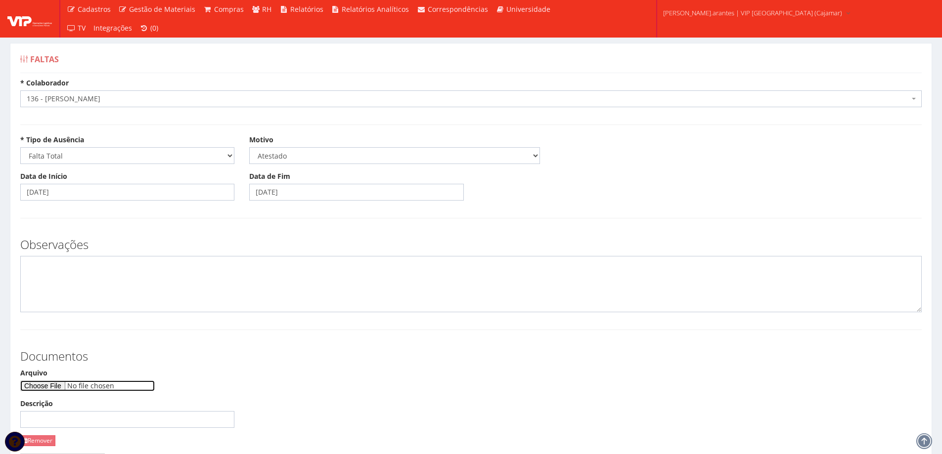
scroll to position [110, 0]
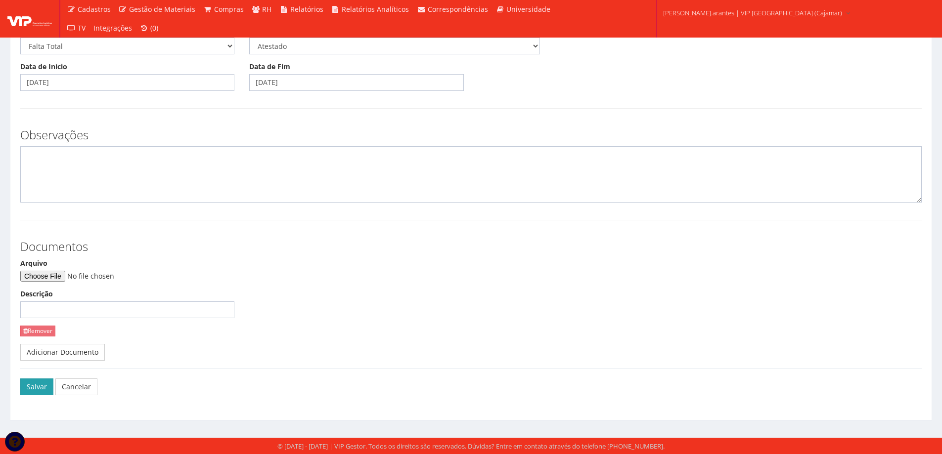
click at [32, 383] on button "Salvar" at bounding box center [36, 387] width 33 height 17
